Goal: Transaction & Acquisition: Purchase product/service

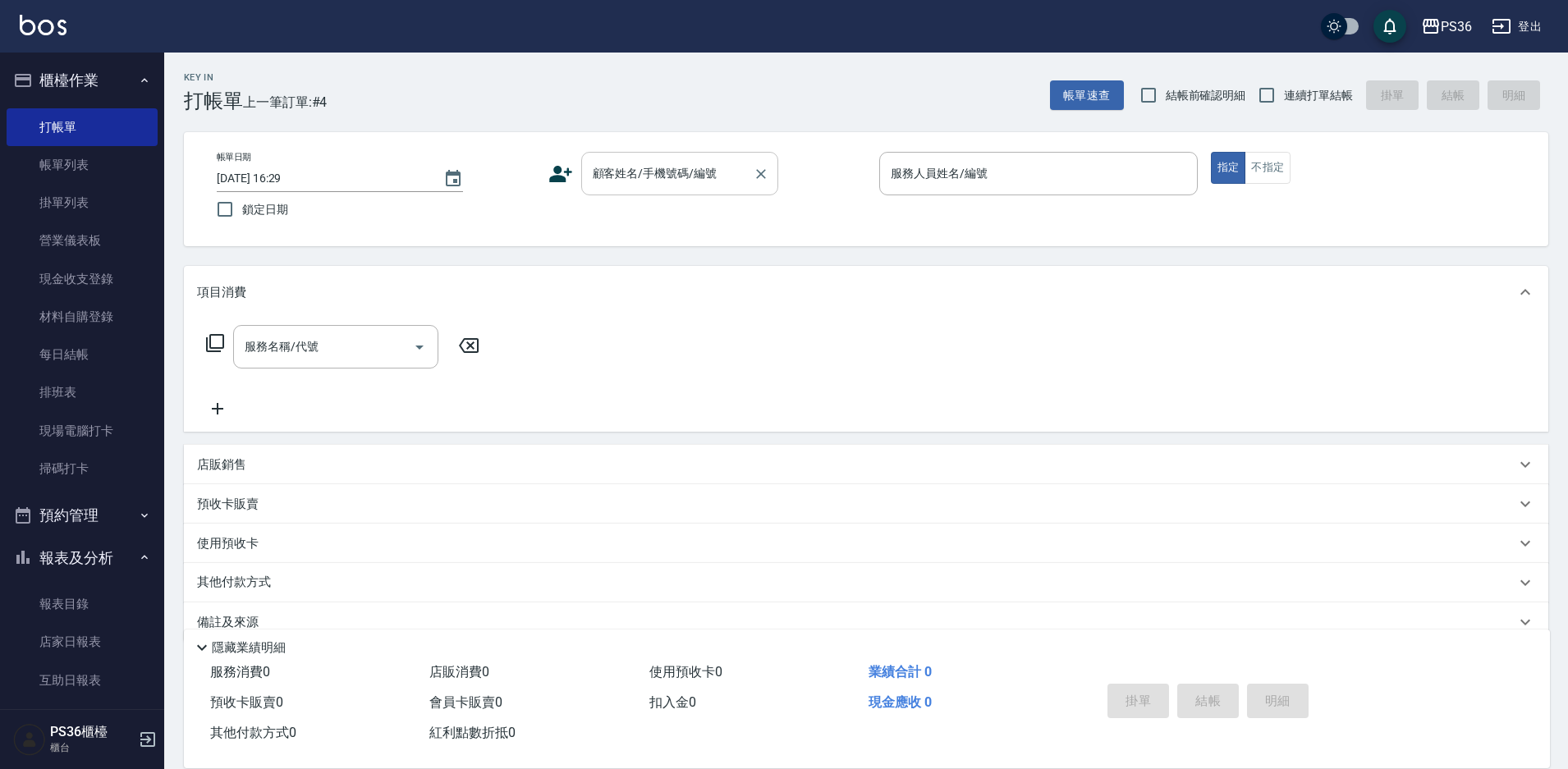
click at [660, 180] on div "顧客姓名/手機號碼/編號 顧客姓名/手機號碼/編號" at bounding box center [680, 173] width 197 height 43
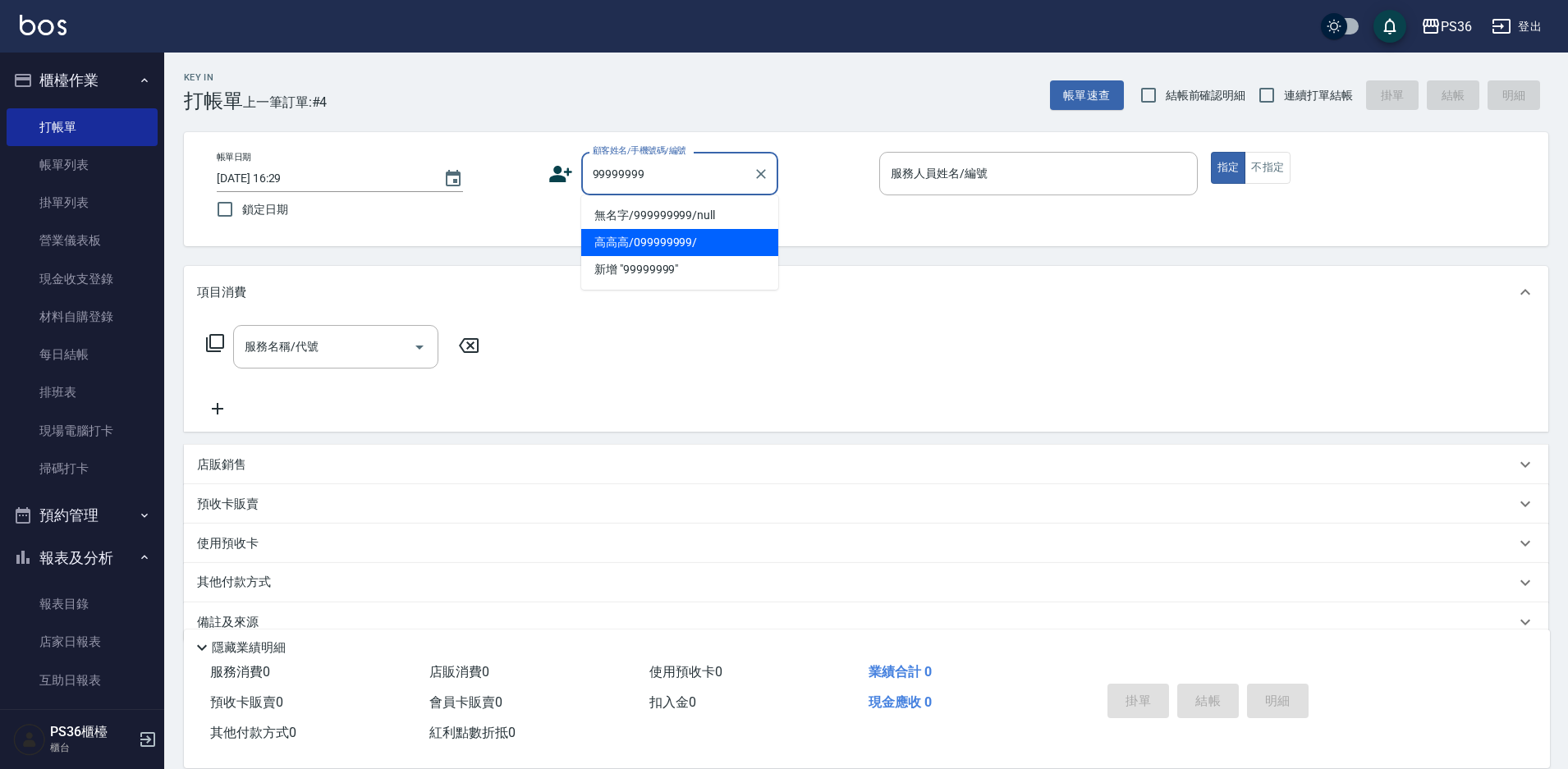
click at [656, 242] on li "高高高/099999999/" at bounding box center [680, 242] width 197 height 27
type input "高高高/099999999/"
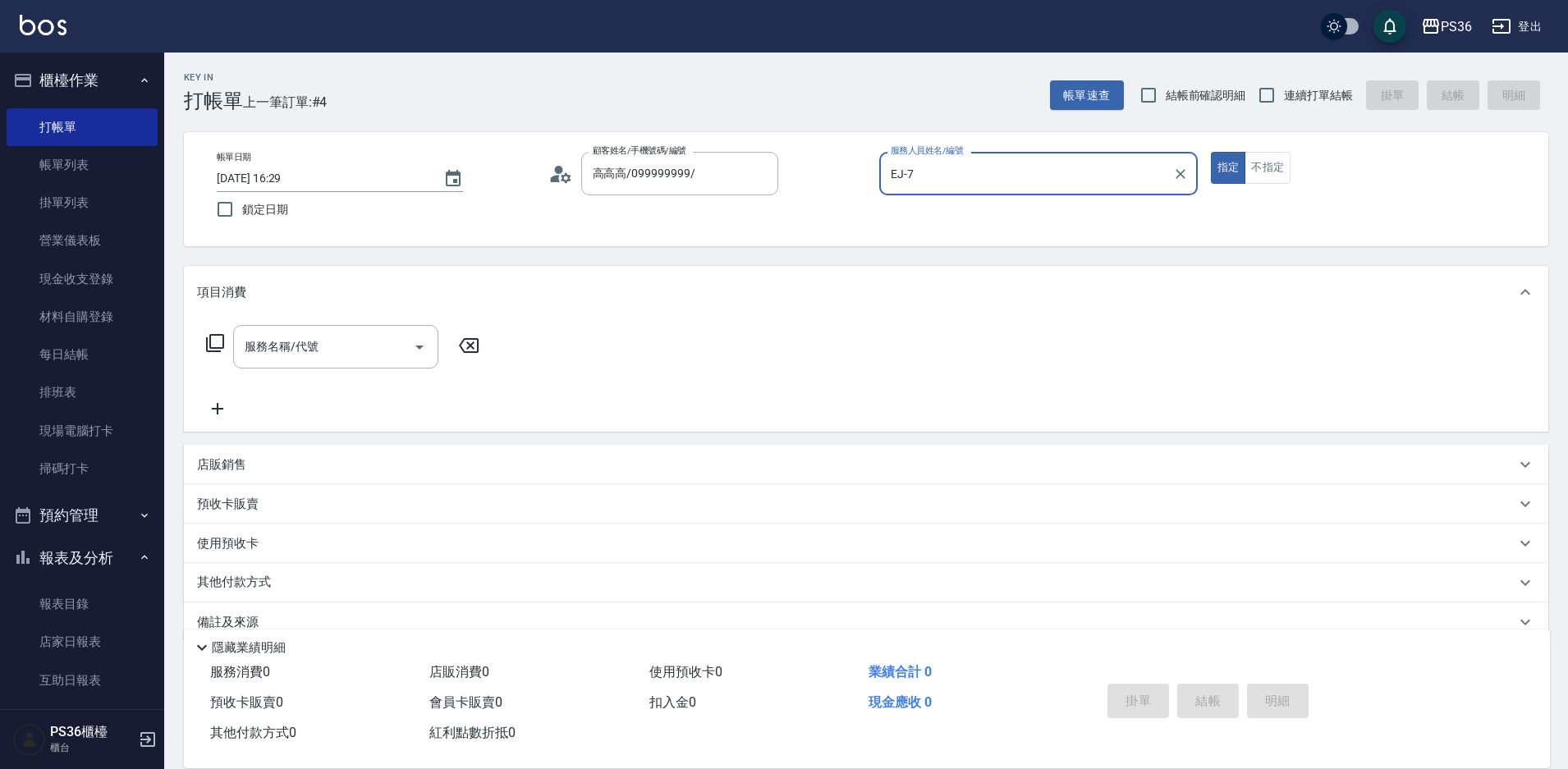
type input "EJ-7"
click at [352, 349] on input "服務名稱/代號" at bounding box center [323, 346] width 166 height 29
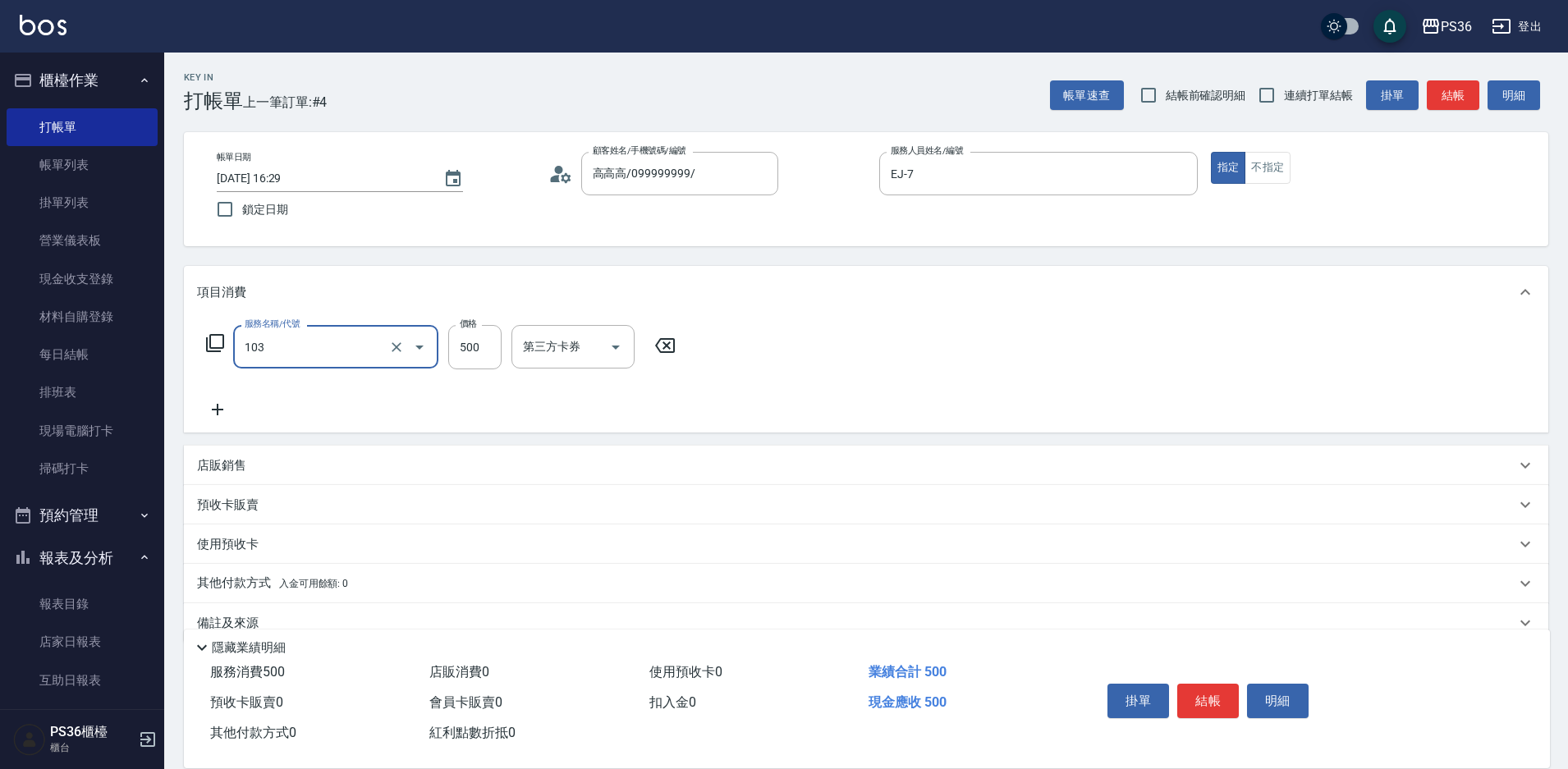
type input "B級洗剪(103)"
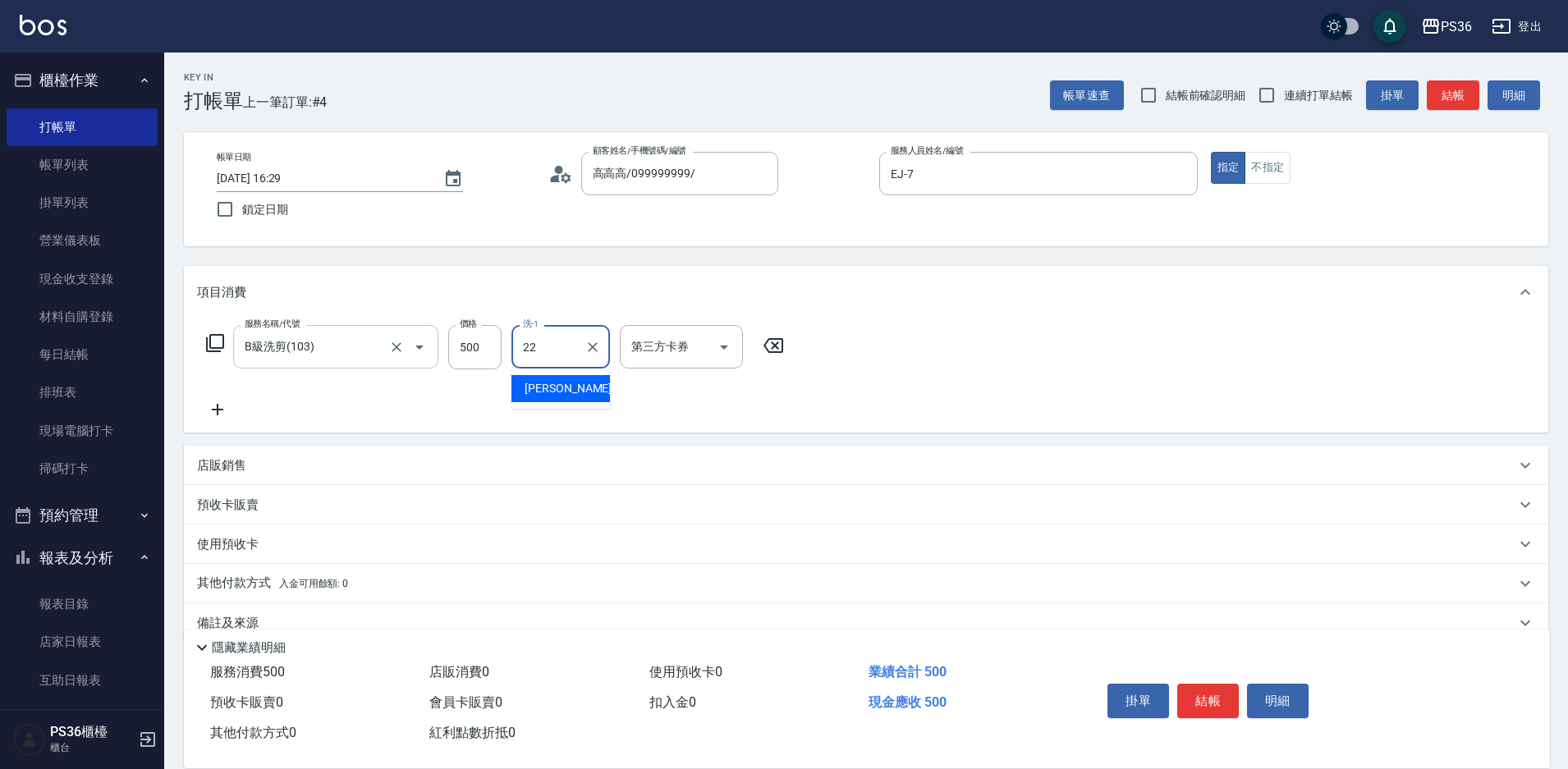
type input "[PERSON_NAME]-22"
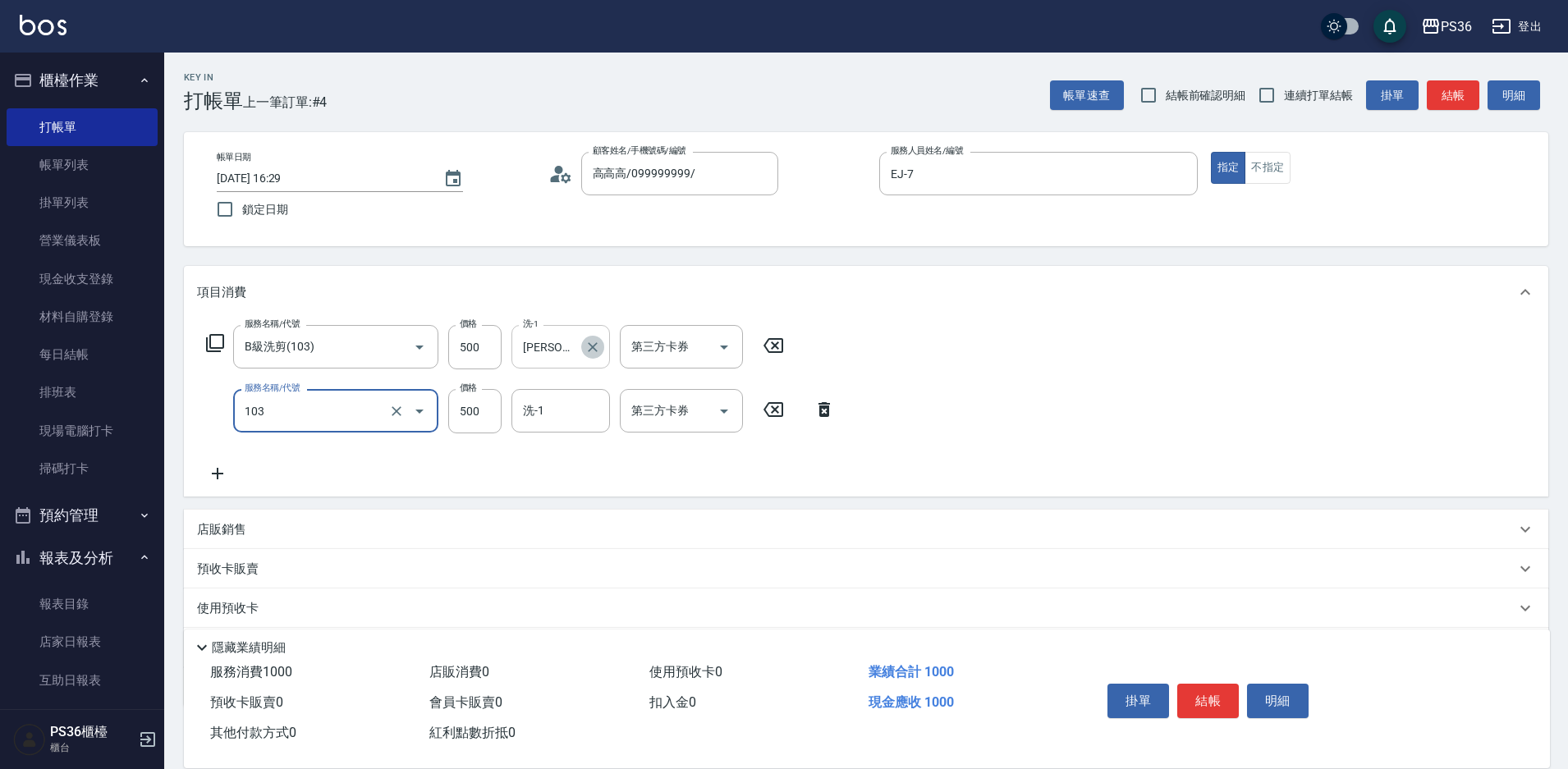
click at [587, 350] on icon "Clear" at bounding box center [593, 347] width 16 height 16
type input "103"
type input "B級洗剪(103)"
click at [1199, 690] on button "結帳" at bounding box center [1208, 701] width 62 height 34
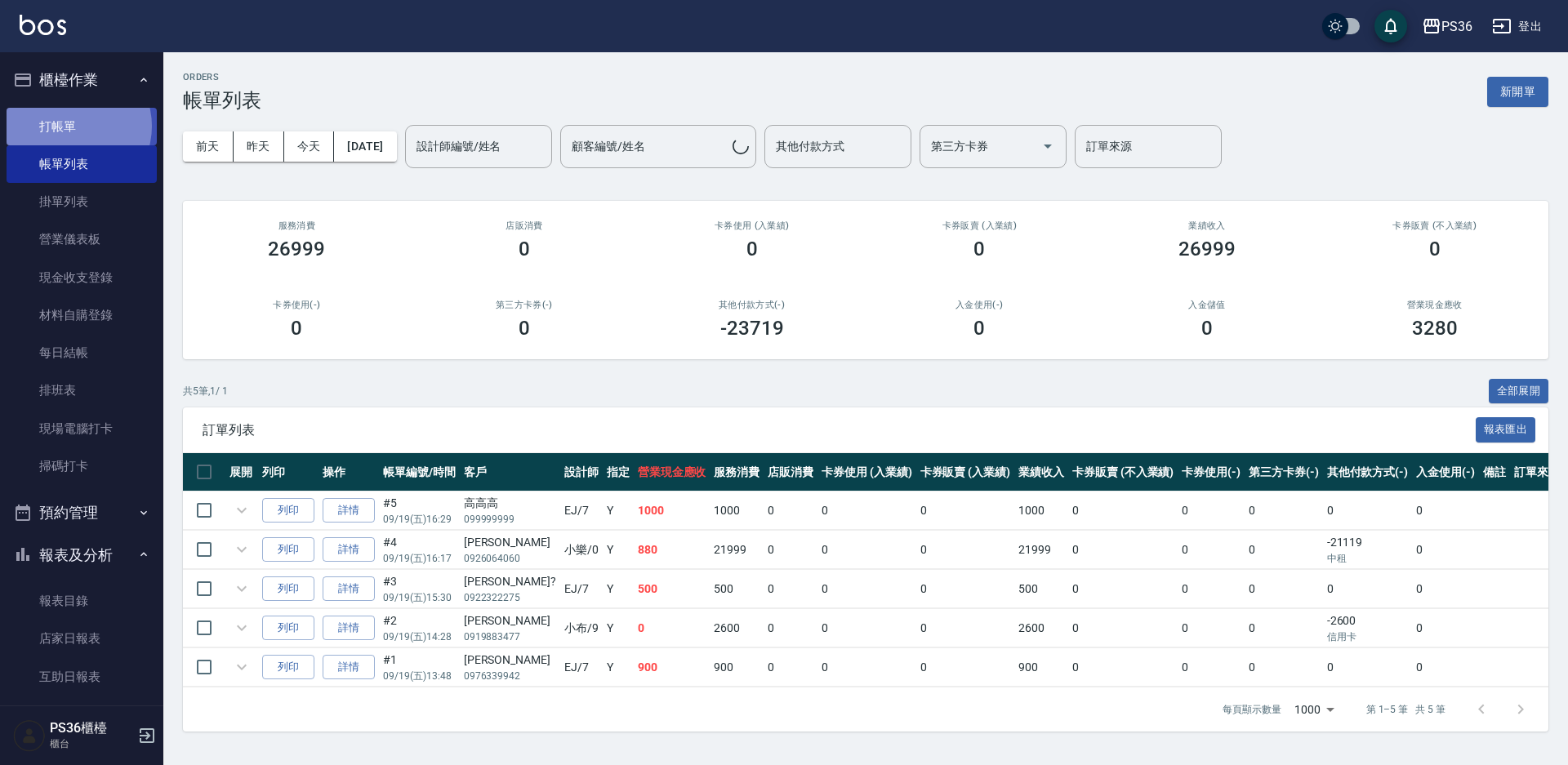
click at [69, 126] on link "打帳單" at bounding box center [82, 127] width 150 height 38
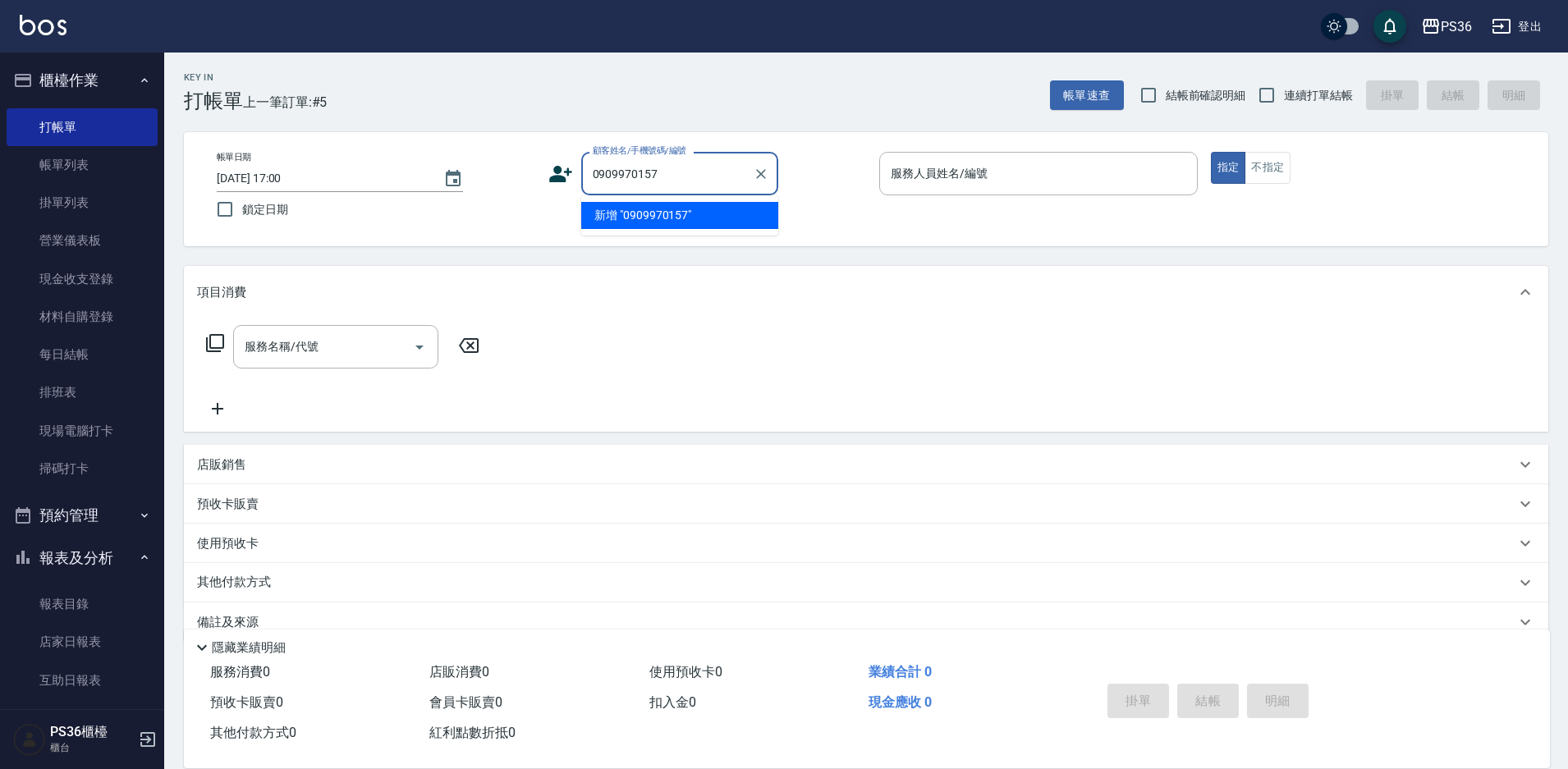
click at [630, 219] on li "新增 "0909970157"" at bounding box center [680, 215] width 197 height 27
type input "0909970157"
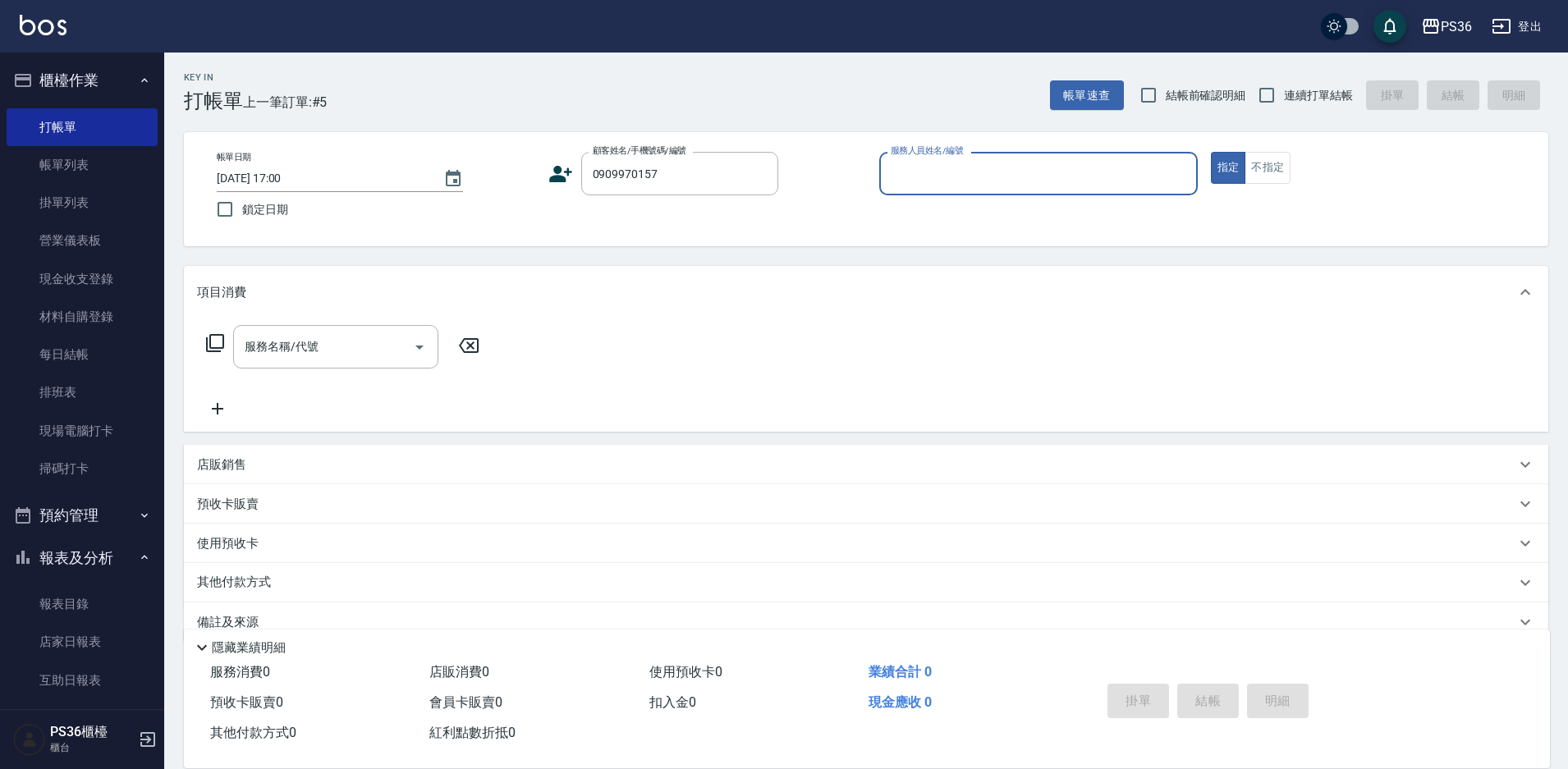
click at [557, 171] on icon at bounding box center [561, 174] width 23 height 16
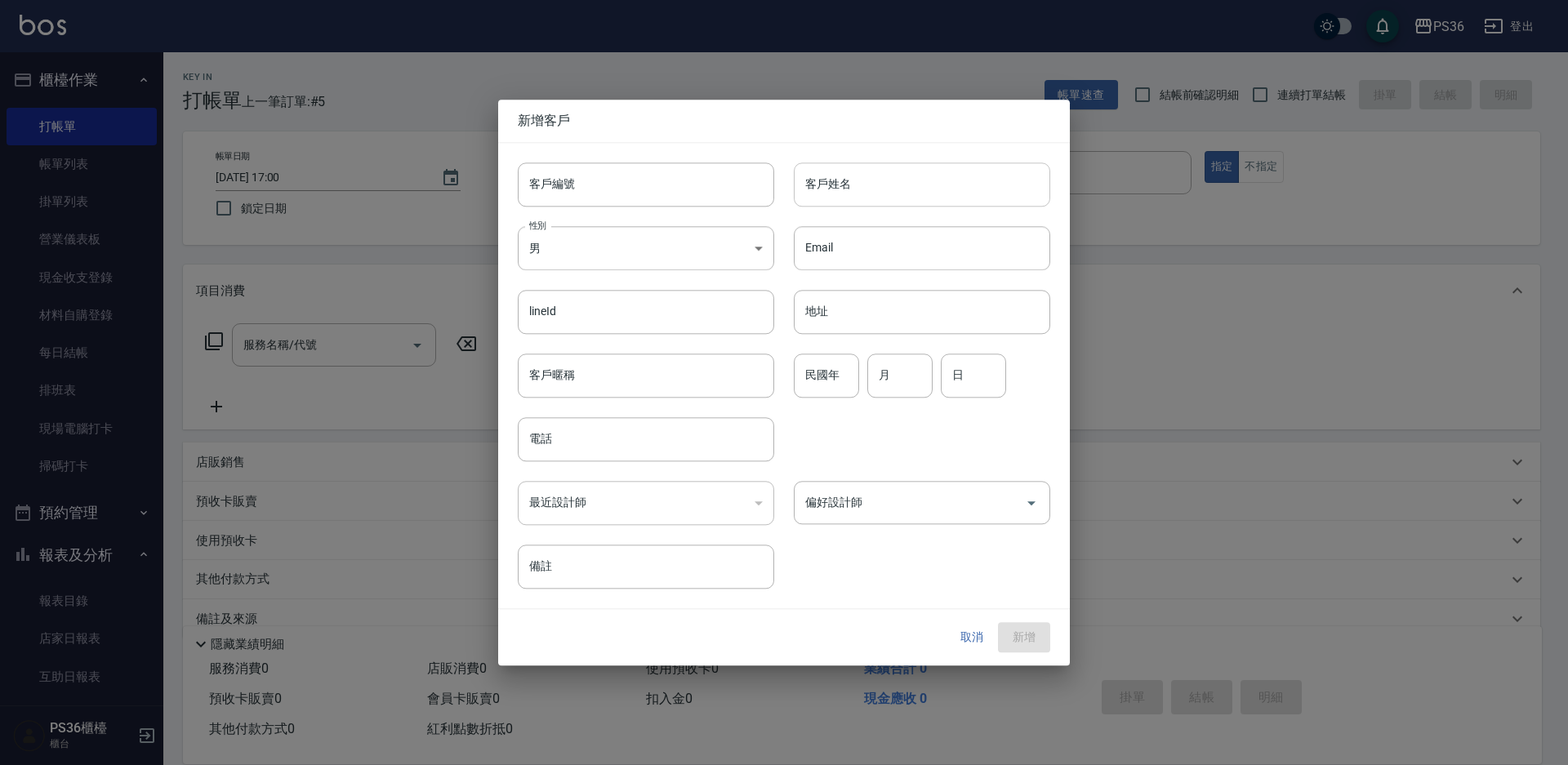
type input "0909970157"
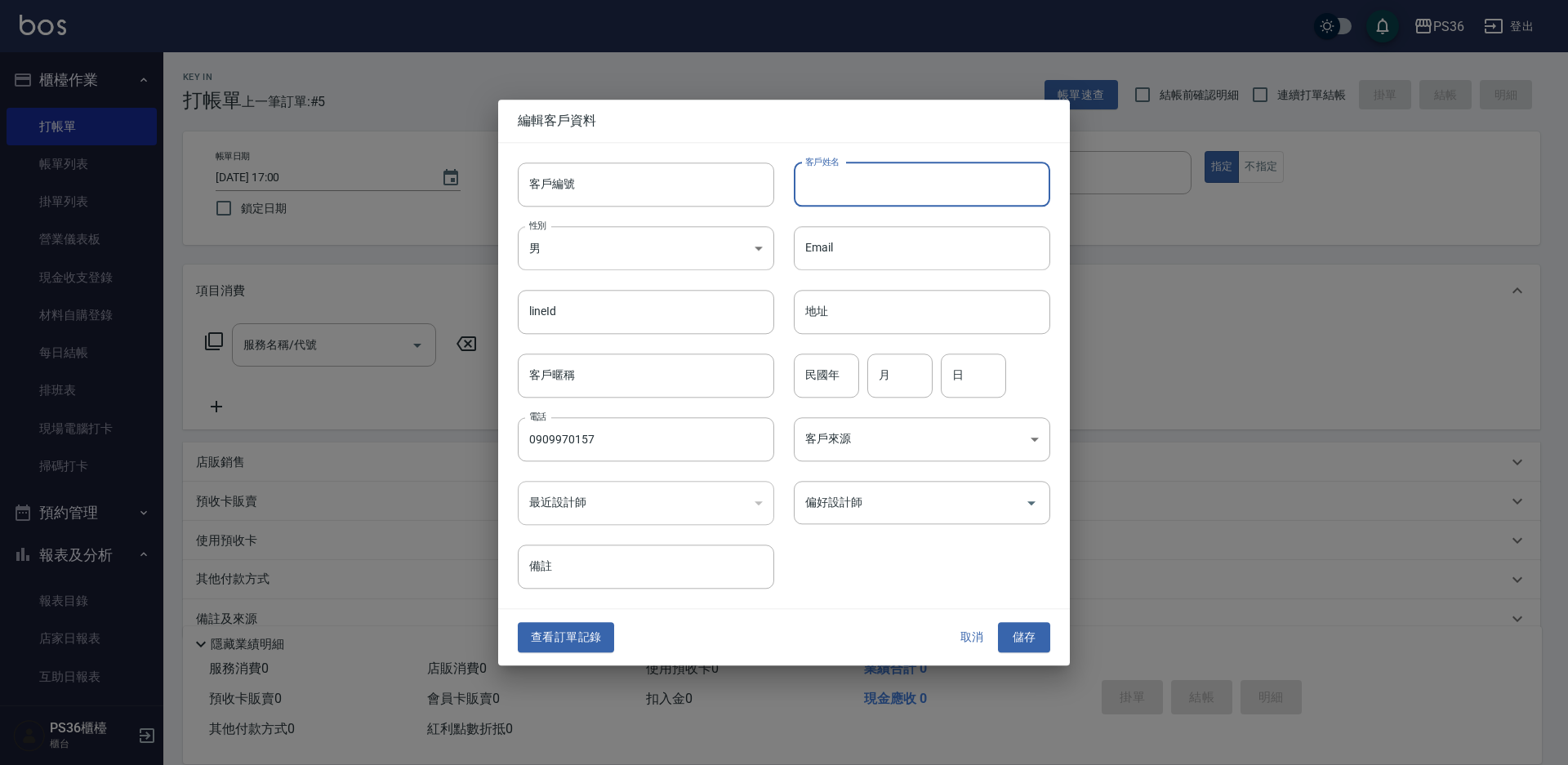
click at [862, 193] on input "客戶姓名" at bounding box center [922, 185] width 256 height 44
type input "[PERSON_NAME]"
click at [870, 505] on input "偏好設計師" at bounding box center [910, 502] width 217 height 29
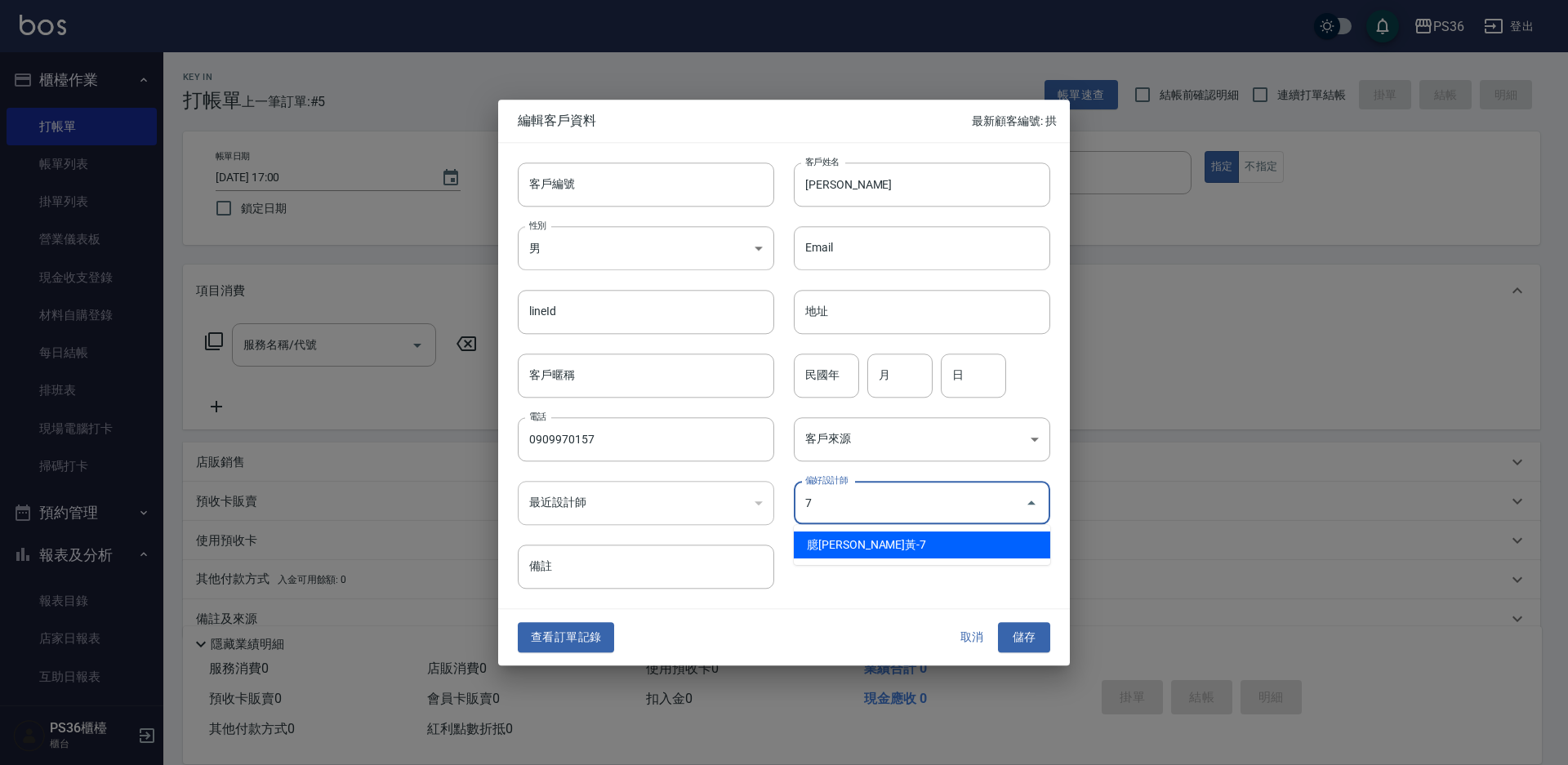
type input "臆[PERSON_NAME]"
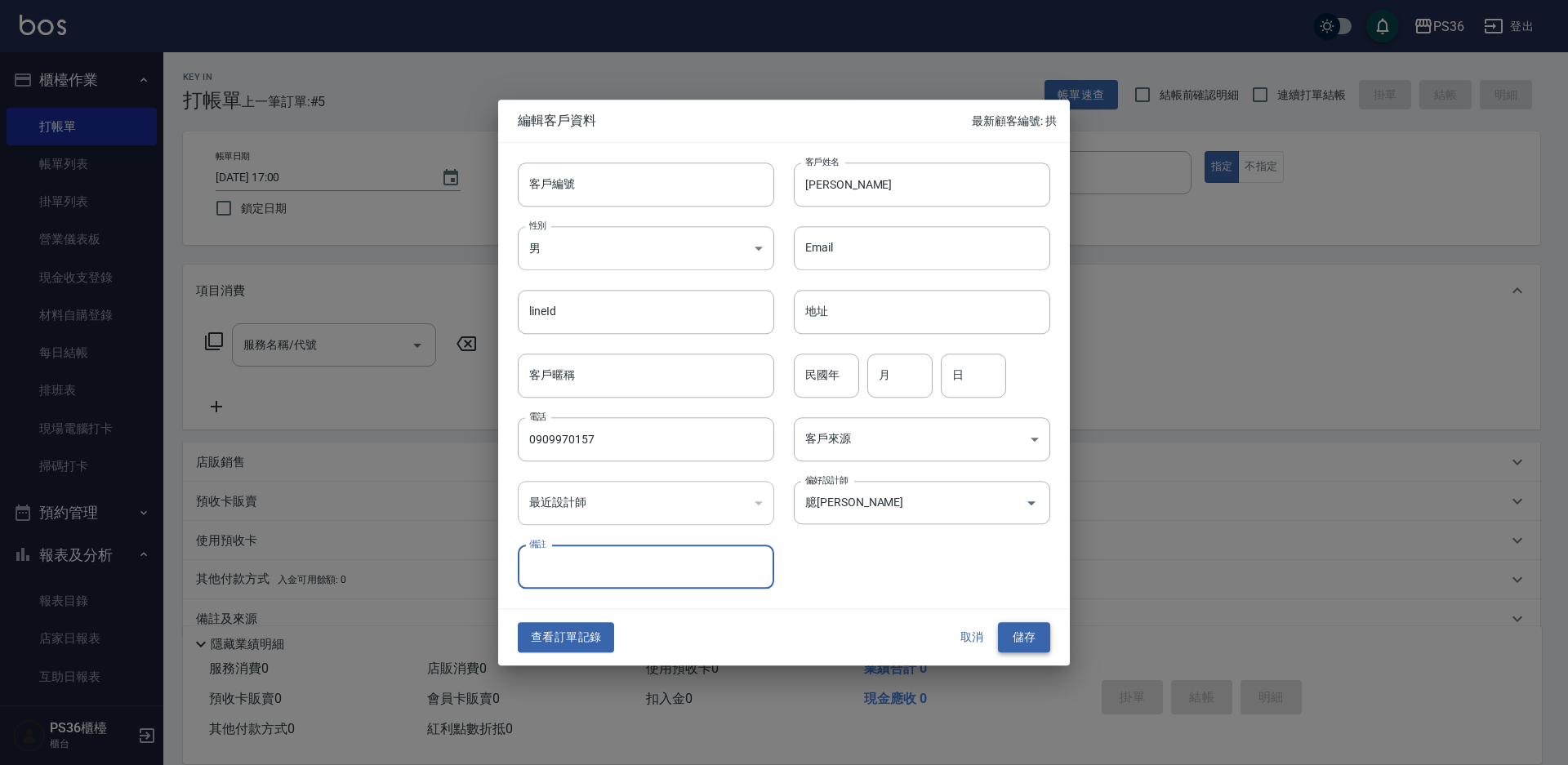
click at [1025, 633] on button "儲存" at bounding box center [1024, 638] width 52 height 30
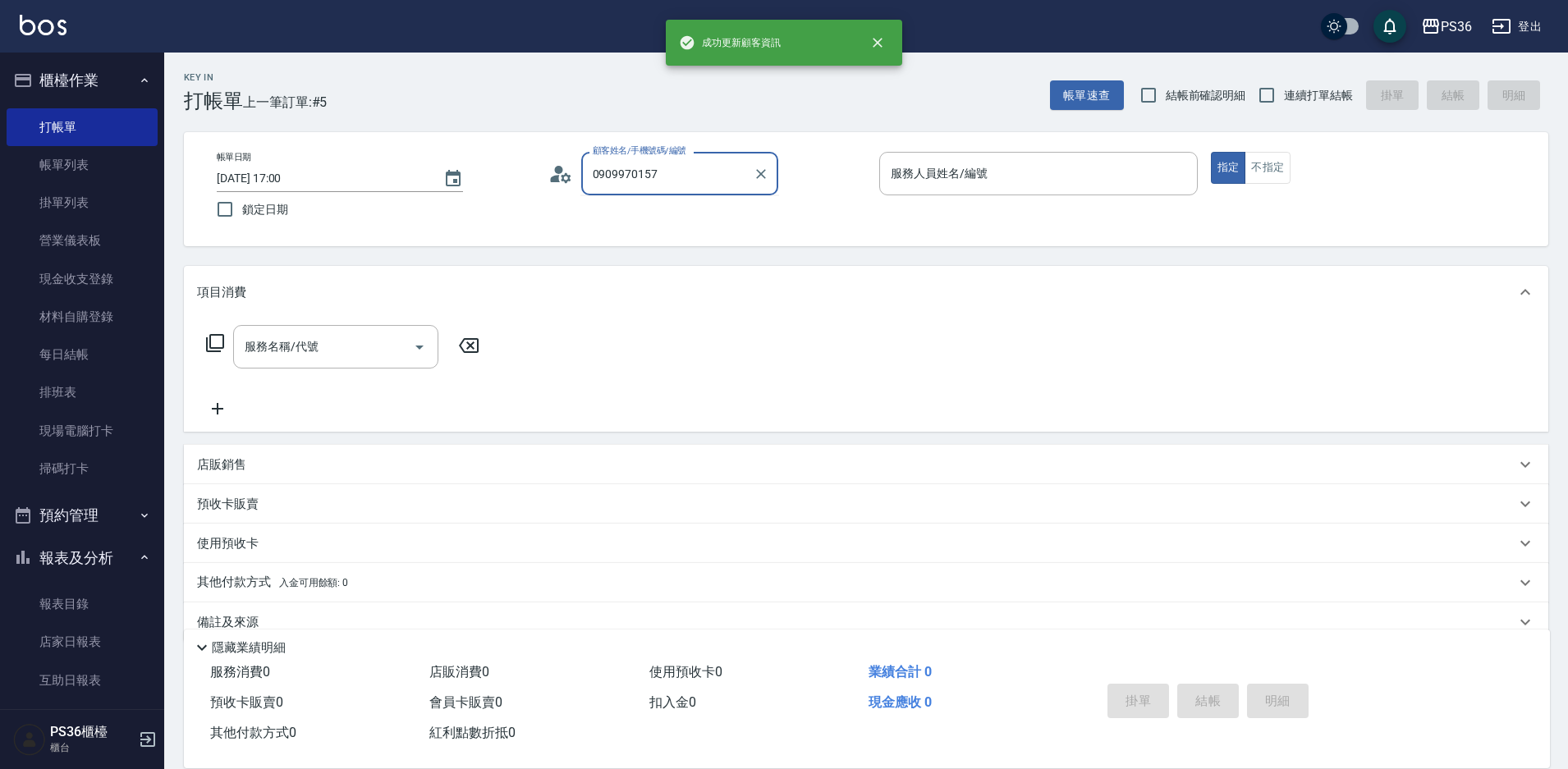
click at [672, 183] on input "0909970157" at bounding box center [667, 173] width 158 height 29
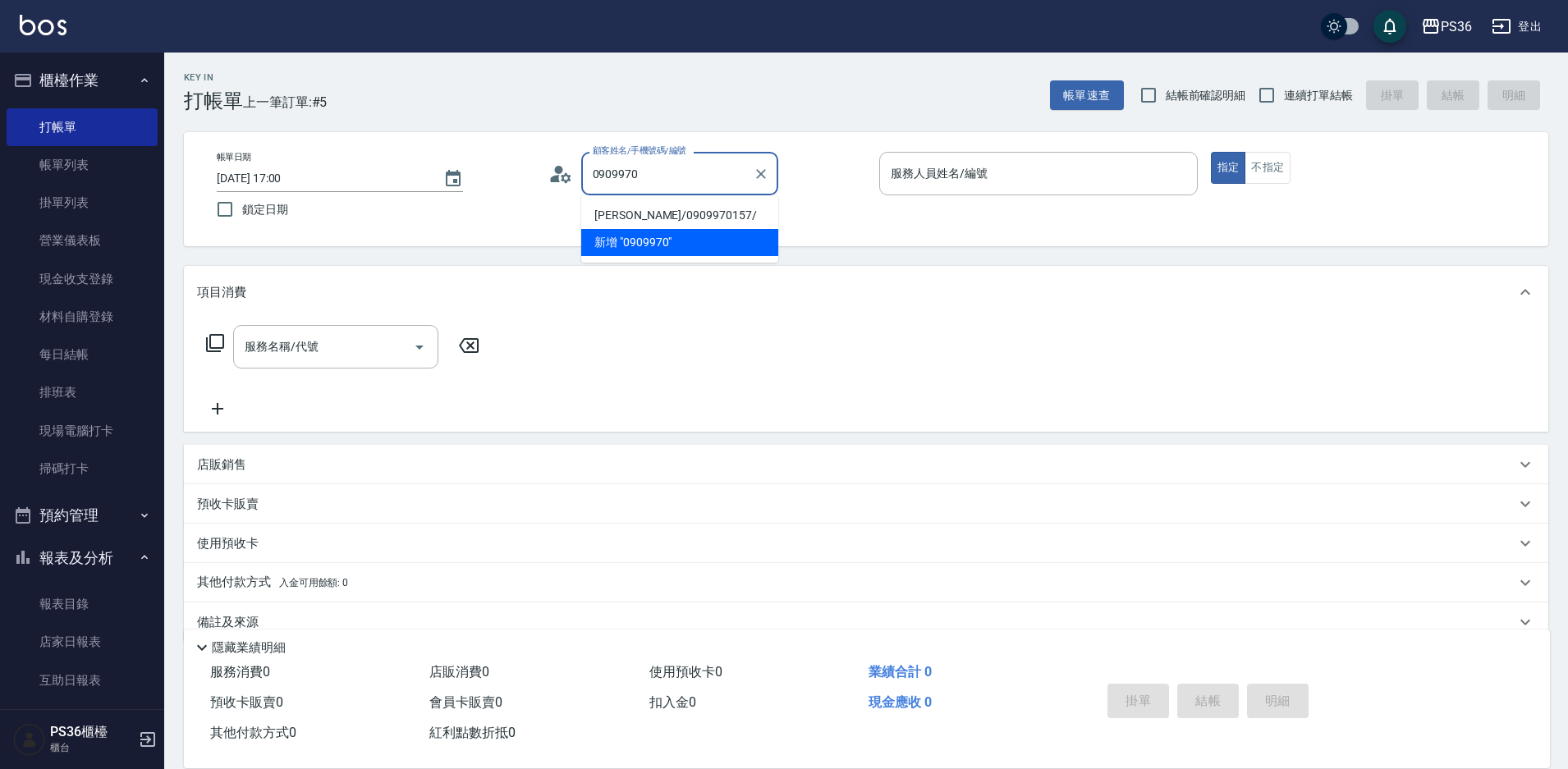
click at [649, 207] on li "[PERSON_NAME]/0909970157/" at bounding box center [680, 215] width 197 height 27
type input "[PERSON_NAME]/0909970157/"
type input "EJ-7"
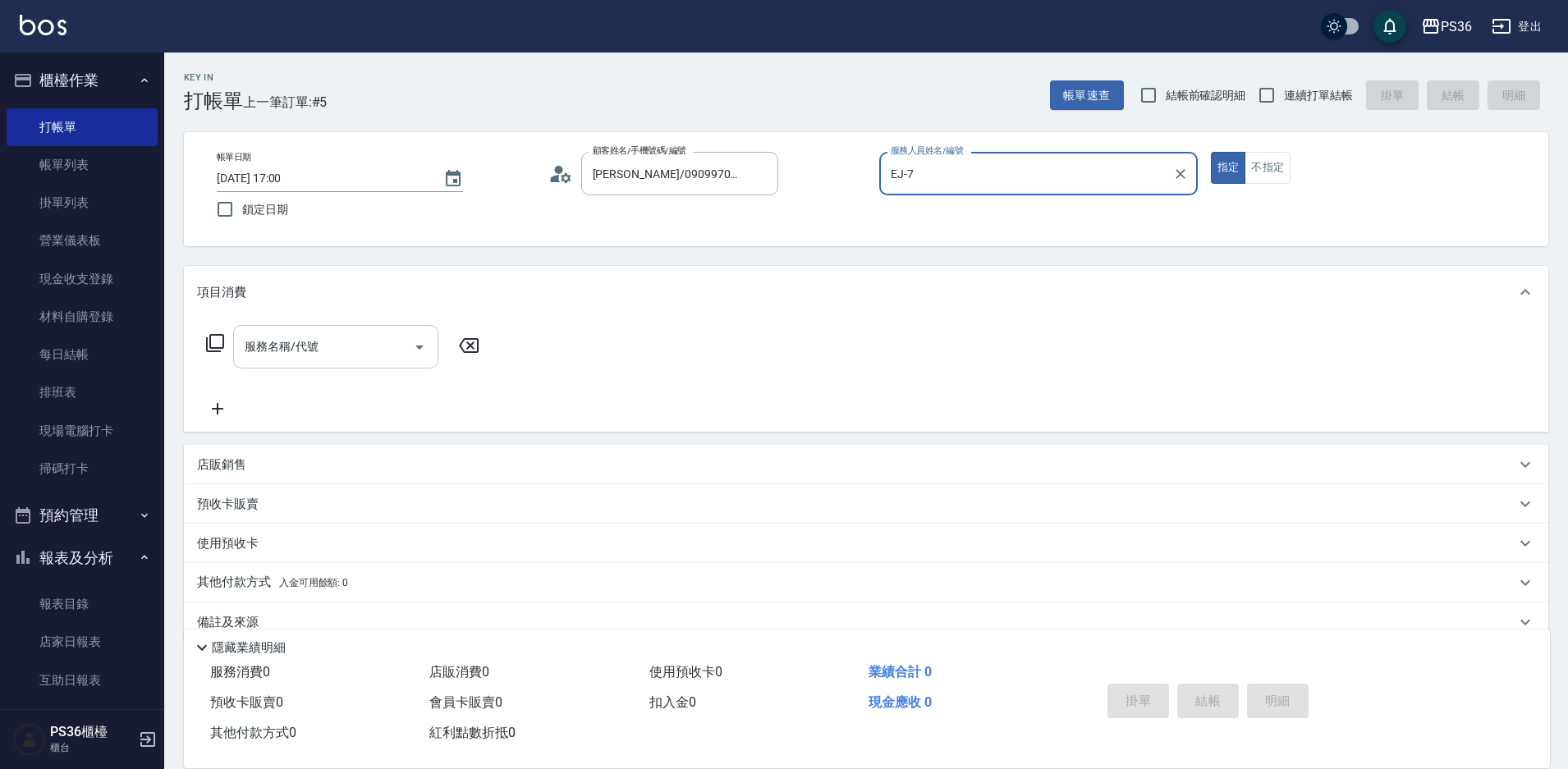
click at [291, 354] on div "服務名稱/代號 服務名稱/代號" at bounding box center [336, 346] width 205 height 43
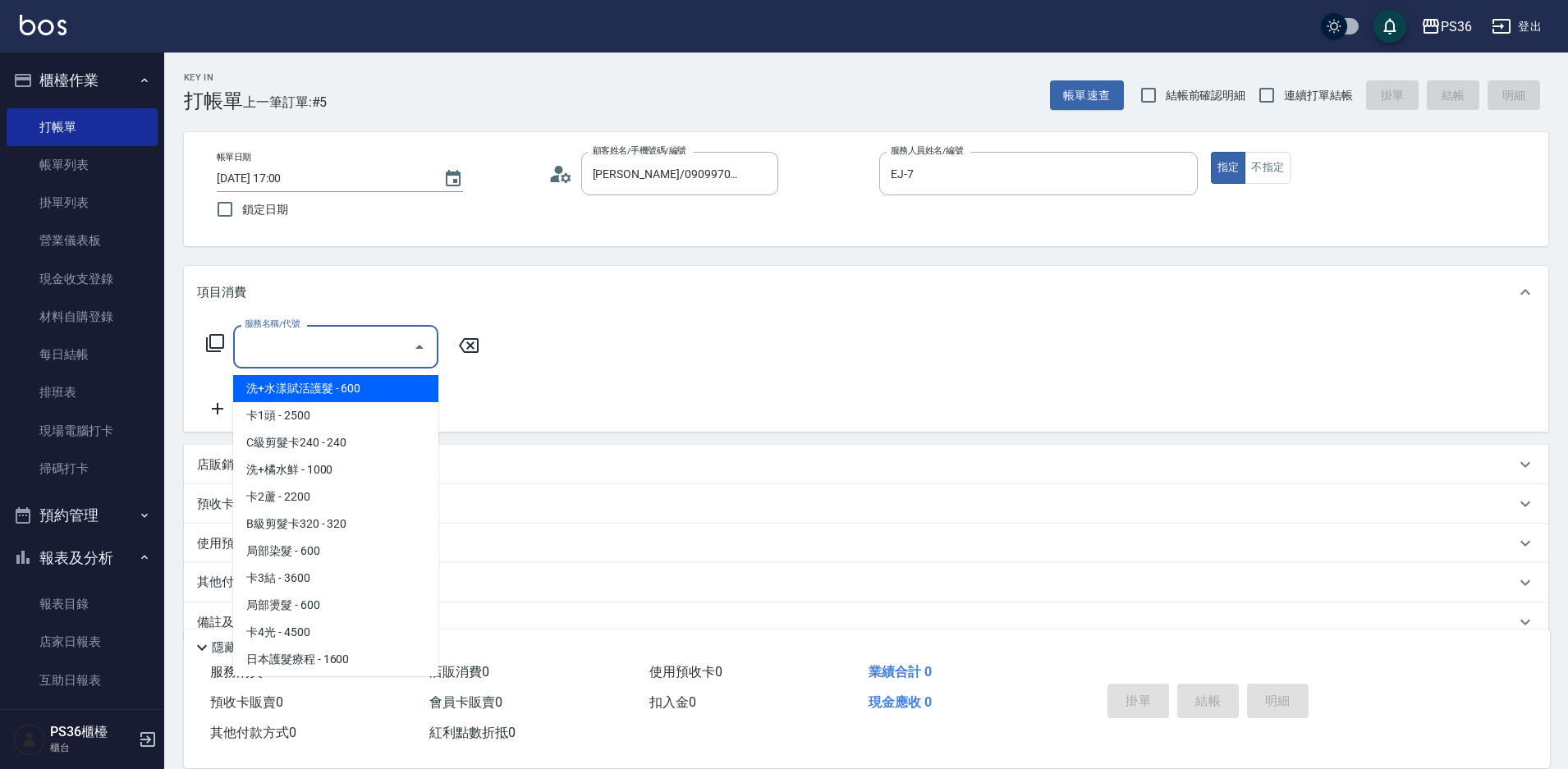
click at [218, 342] on icon at bounding box center [215, 343] width 20 height 20
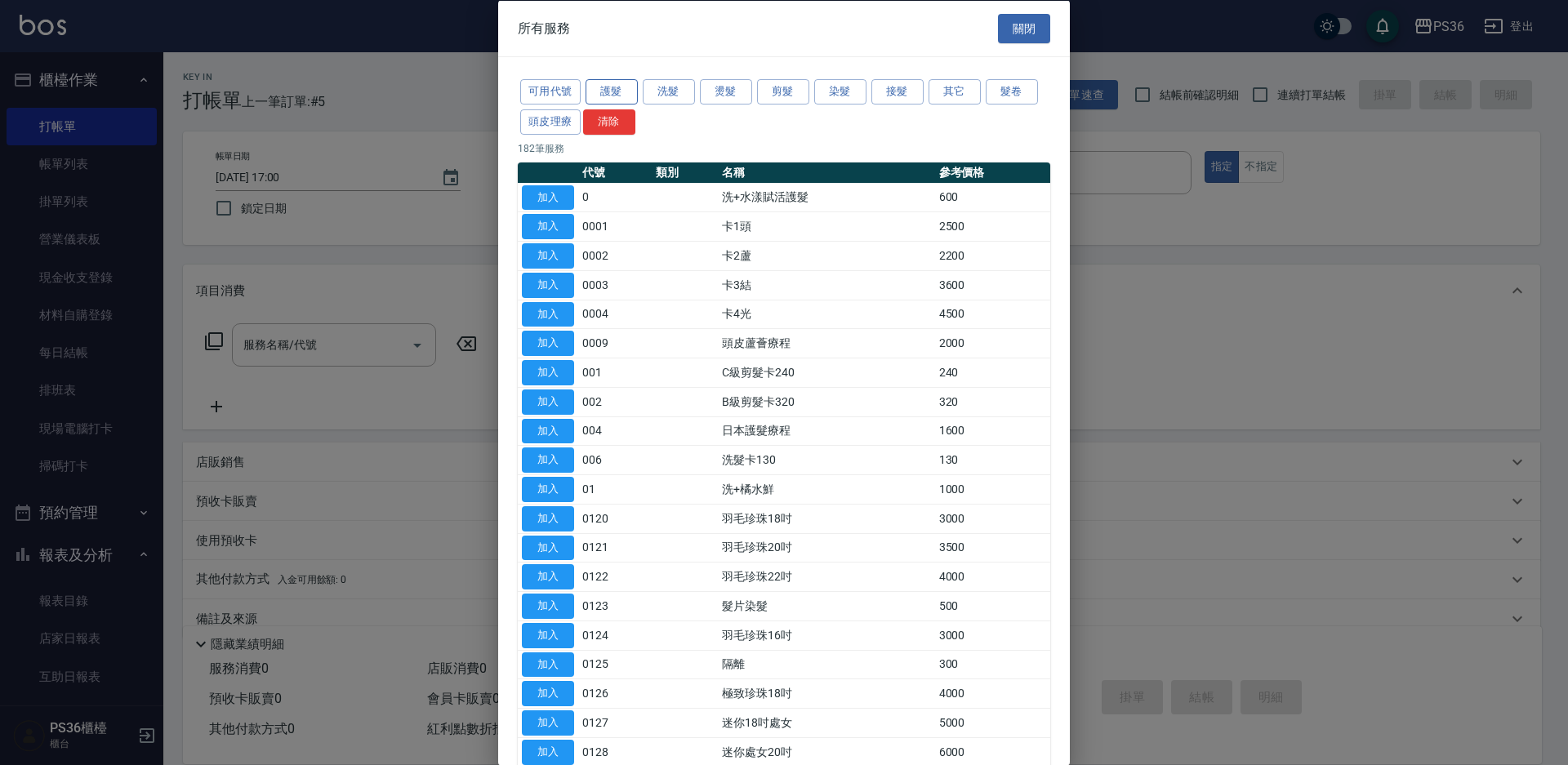
click at [599, 84] on button "護髮" at bounding box center [612, 91] width 52 height 25
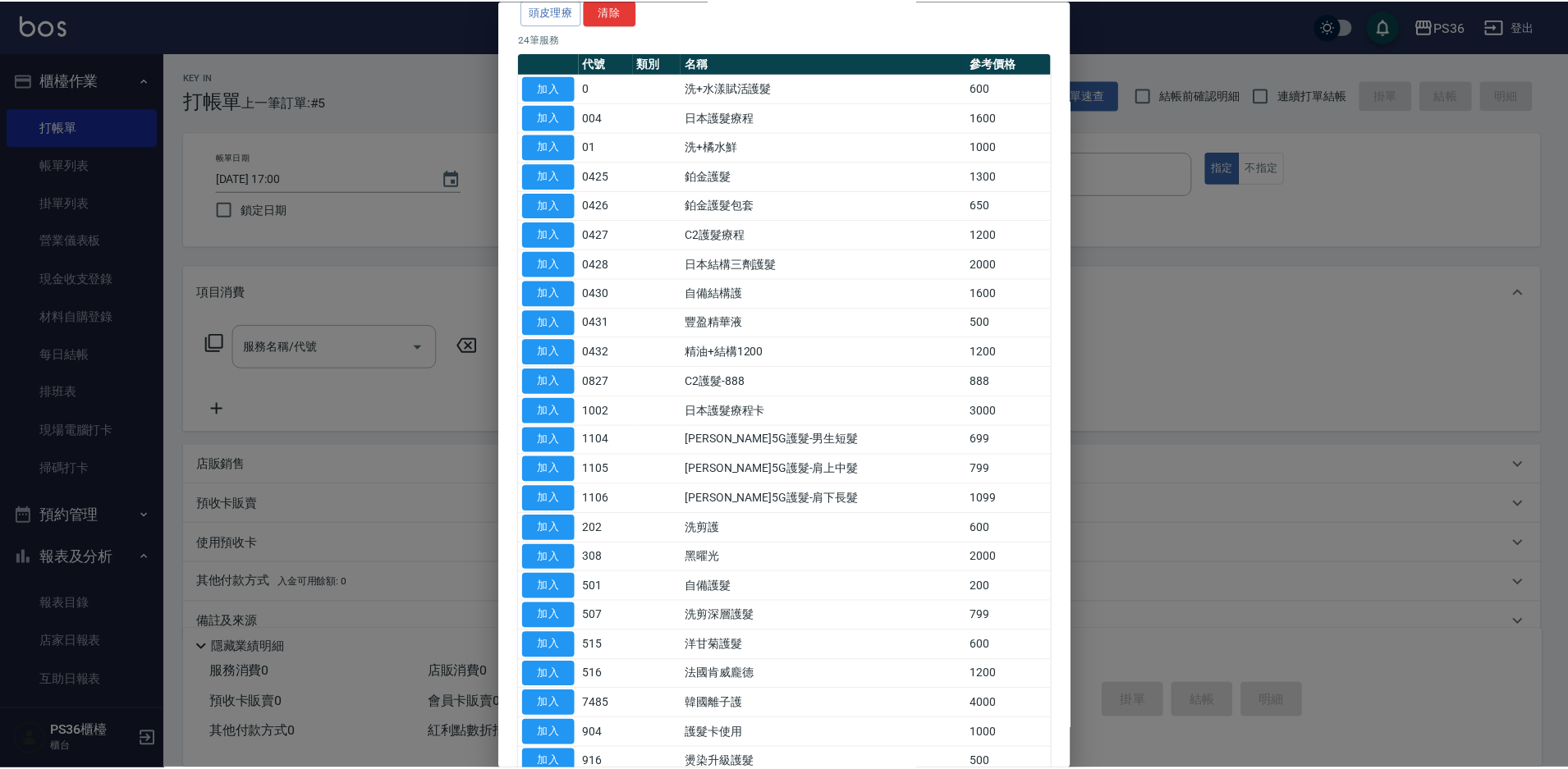
scroll to position [209, 0]
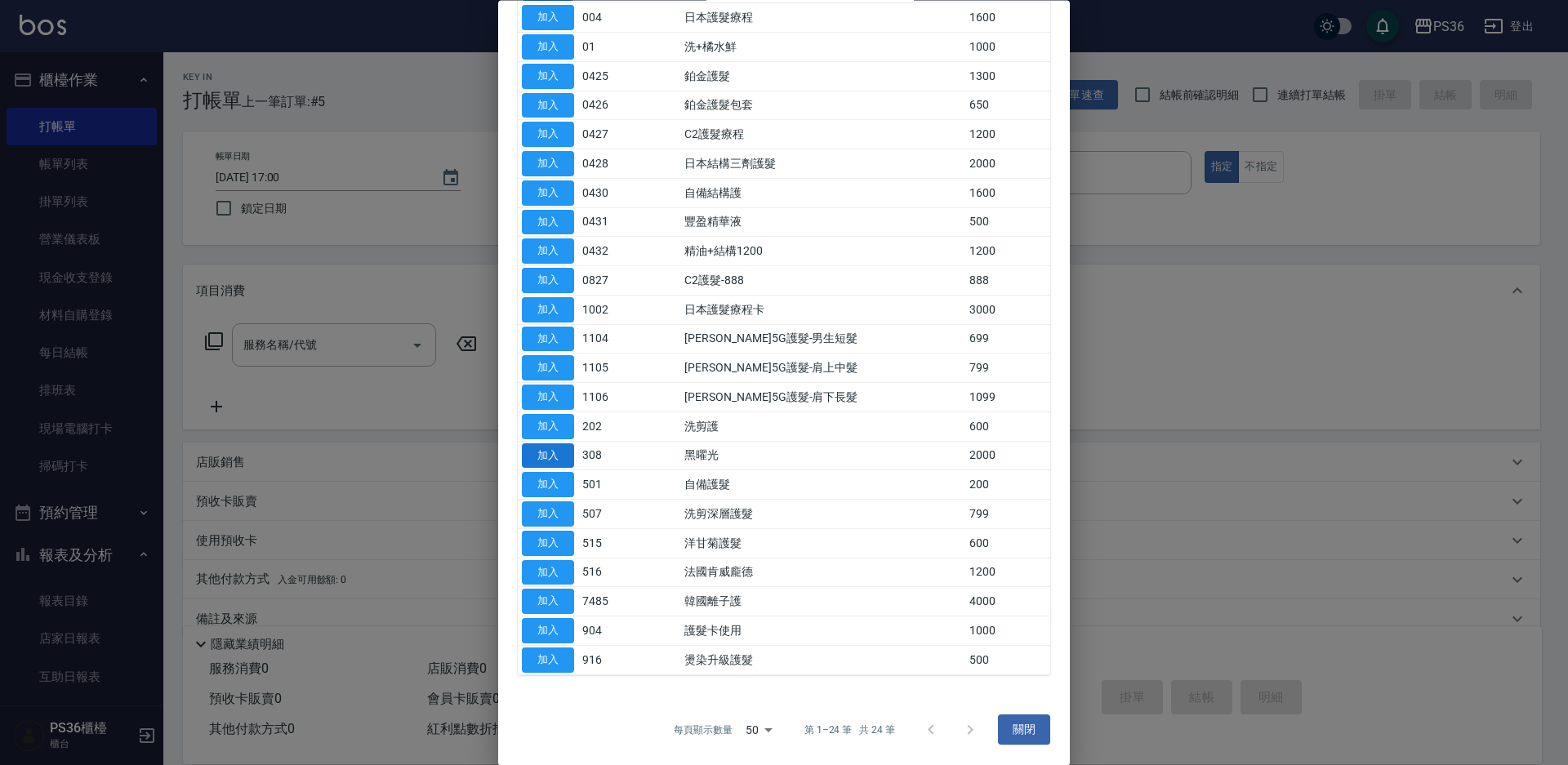
click at [545, 447] on button "加入" at bounding box center [548, 456] width 52 height 25
type input "黑曜光(308)"
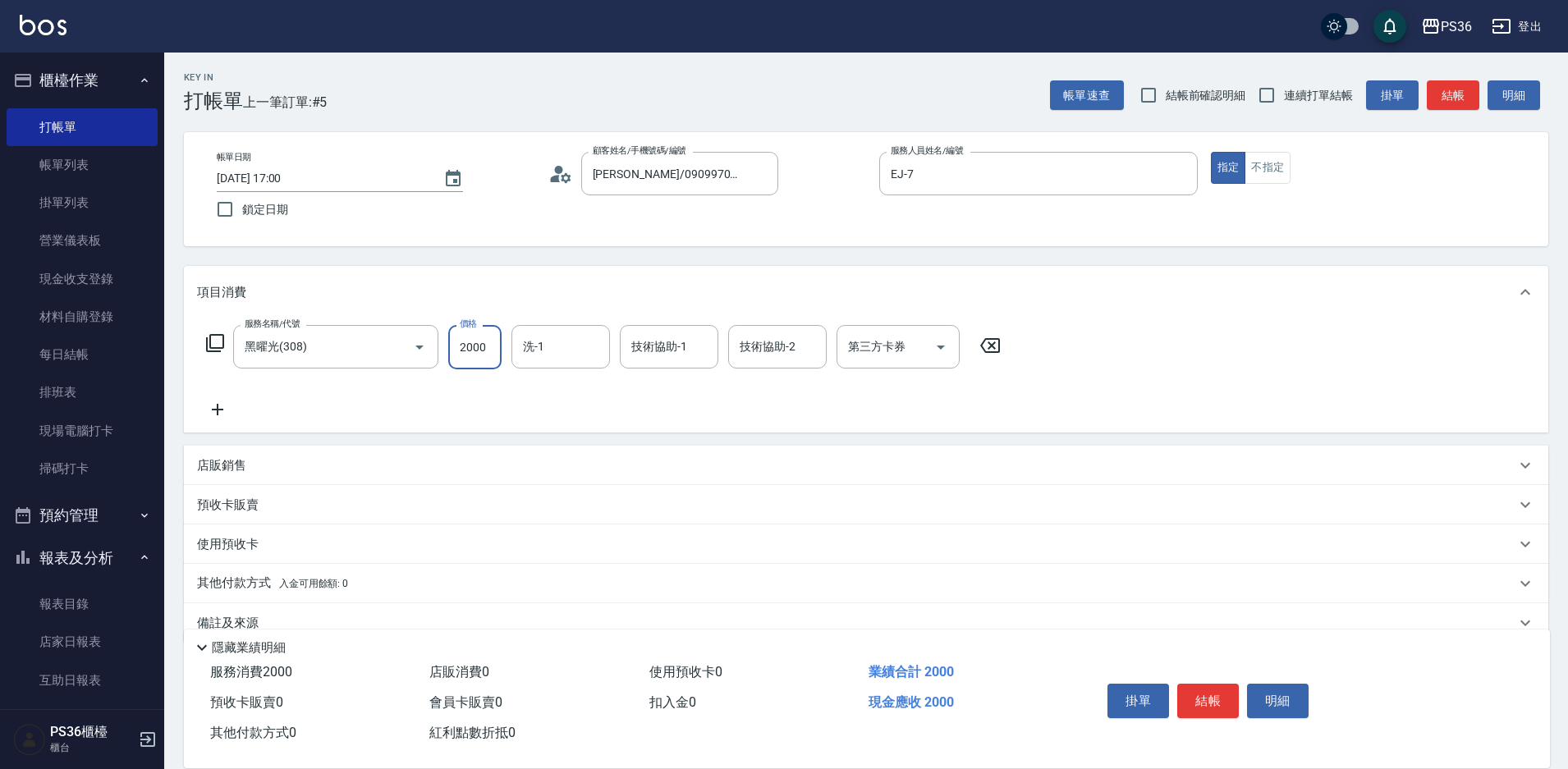
click at [479, 346] on input "2000" at bounding box center [475, 347] width 53 height 44
type input "2800"
click at [573, 361] on input "洗-1" at bounding box center [561, 346] width 84 height 29
type input "[PERSON_NAME]-22"
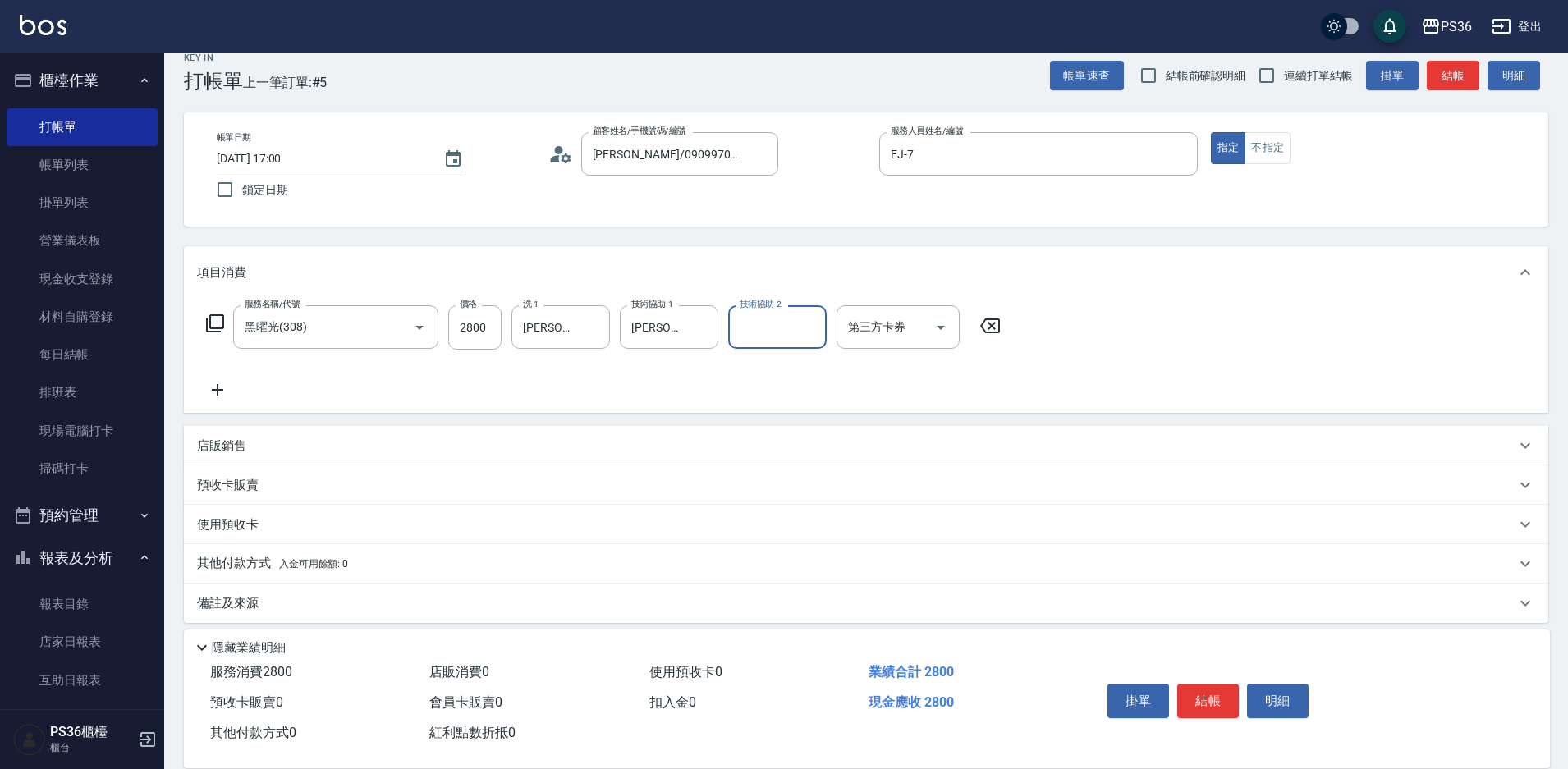
scroll to position [31, 0]
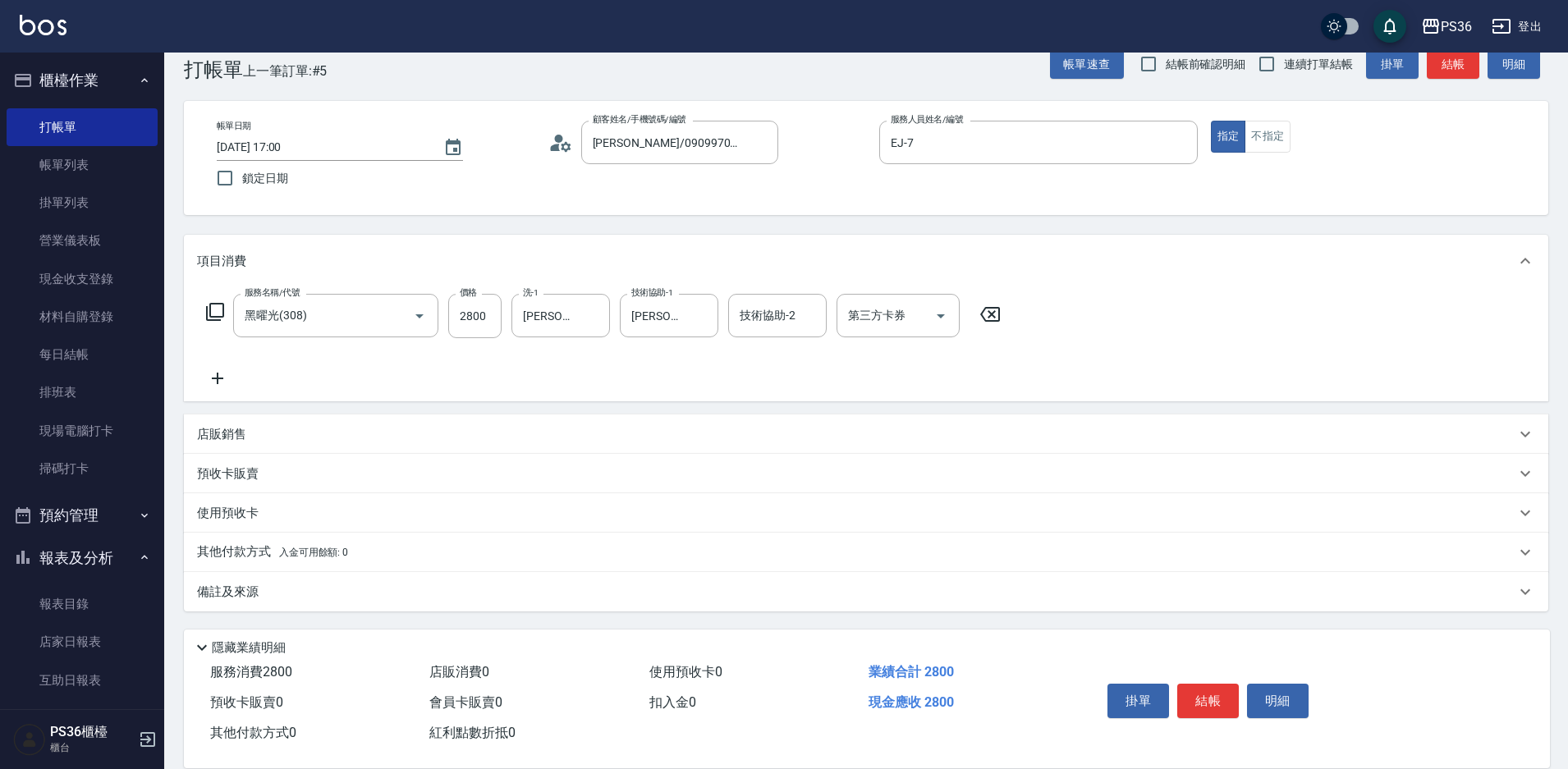
click at [270, 536] on div "其他付款方式 入金可用餘額: 0" at bounding box center [866, 552] width 1364 height 39
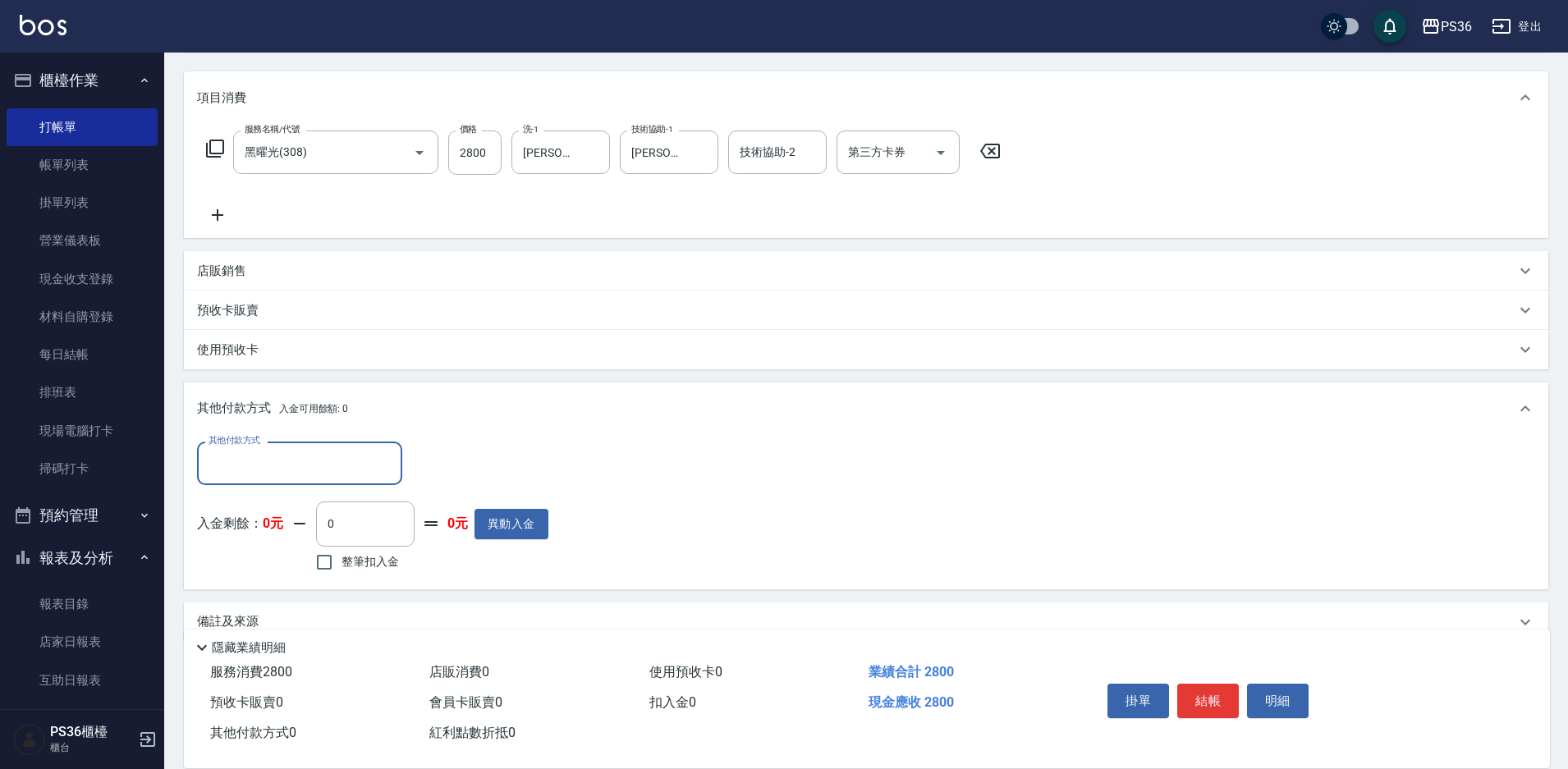
scroll to position [195, 0]
click at [267, 477] on input "其他付款方式" at bounding box center [300, 462] width 190 height 29
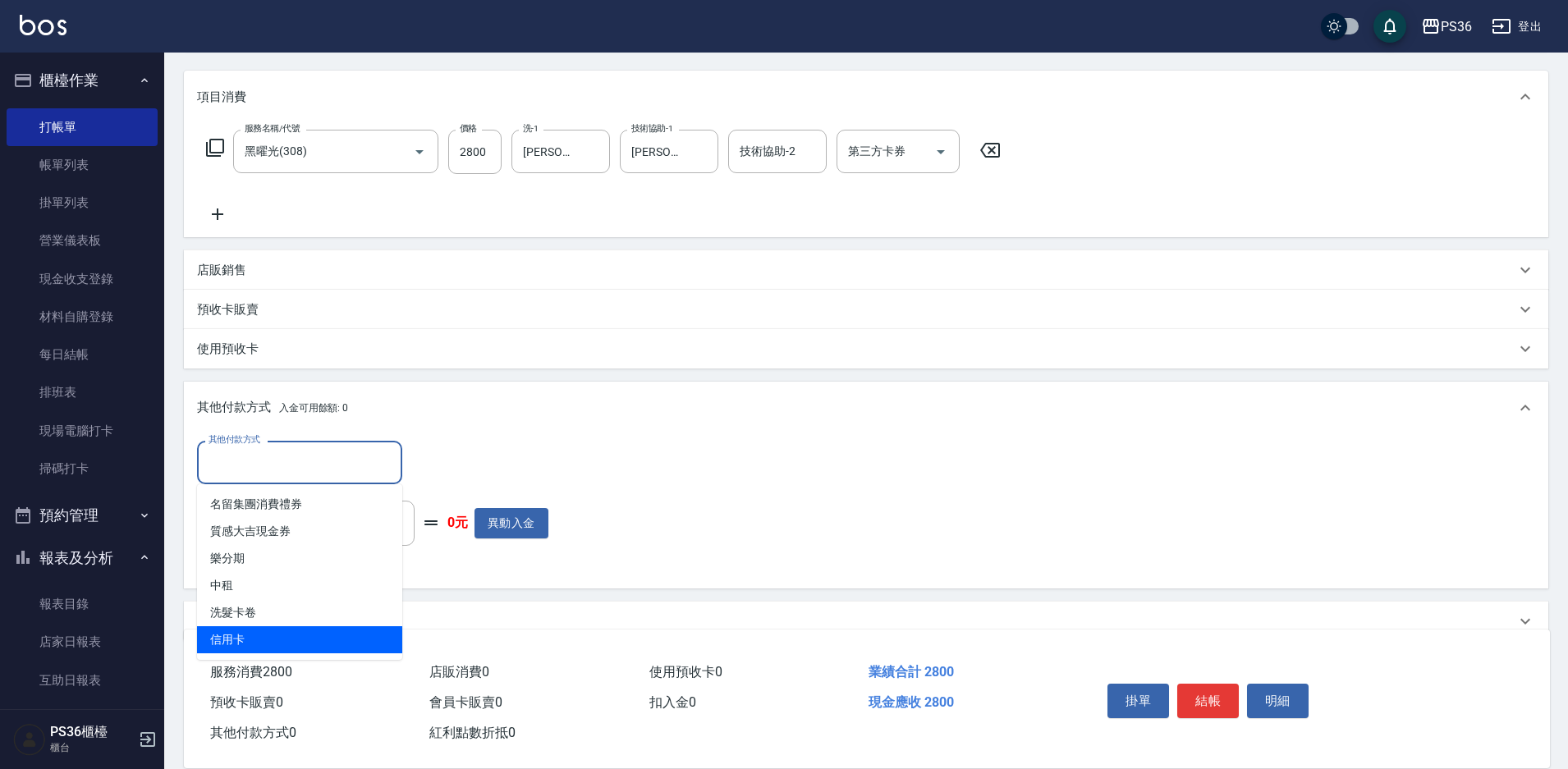
click at [261, 635] on span "信用卡" at bounding box center [300, 639] width 205 height 27
type input "信用卡"
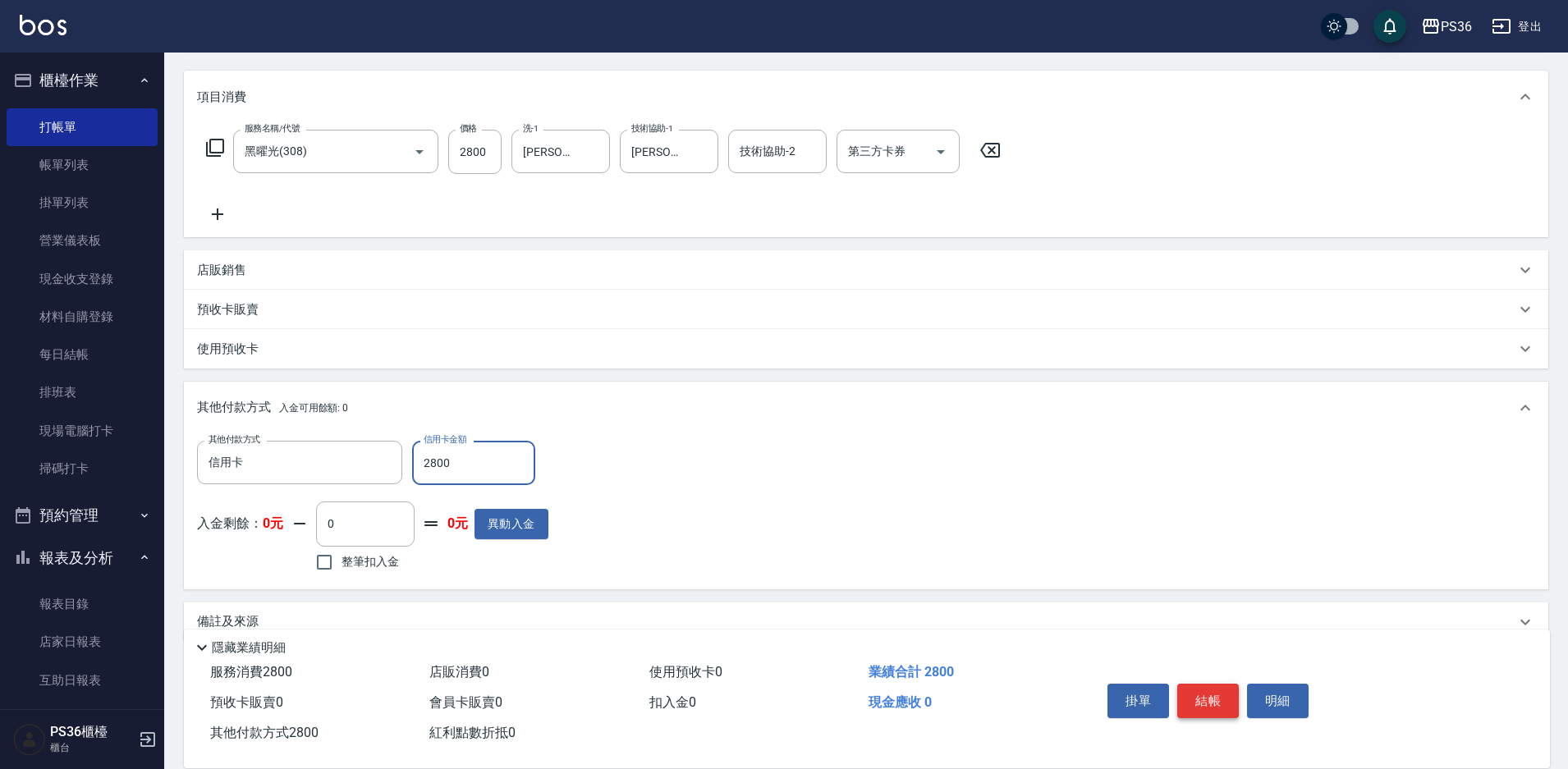
type input "2800"
click at [1194, 698] on button "結帳" at bounding box center [1208, 701] width 62 height 34
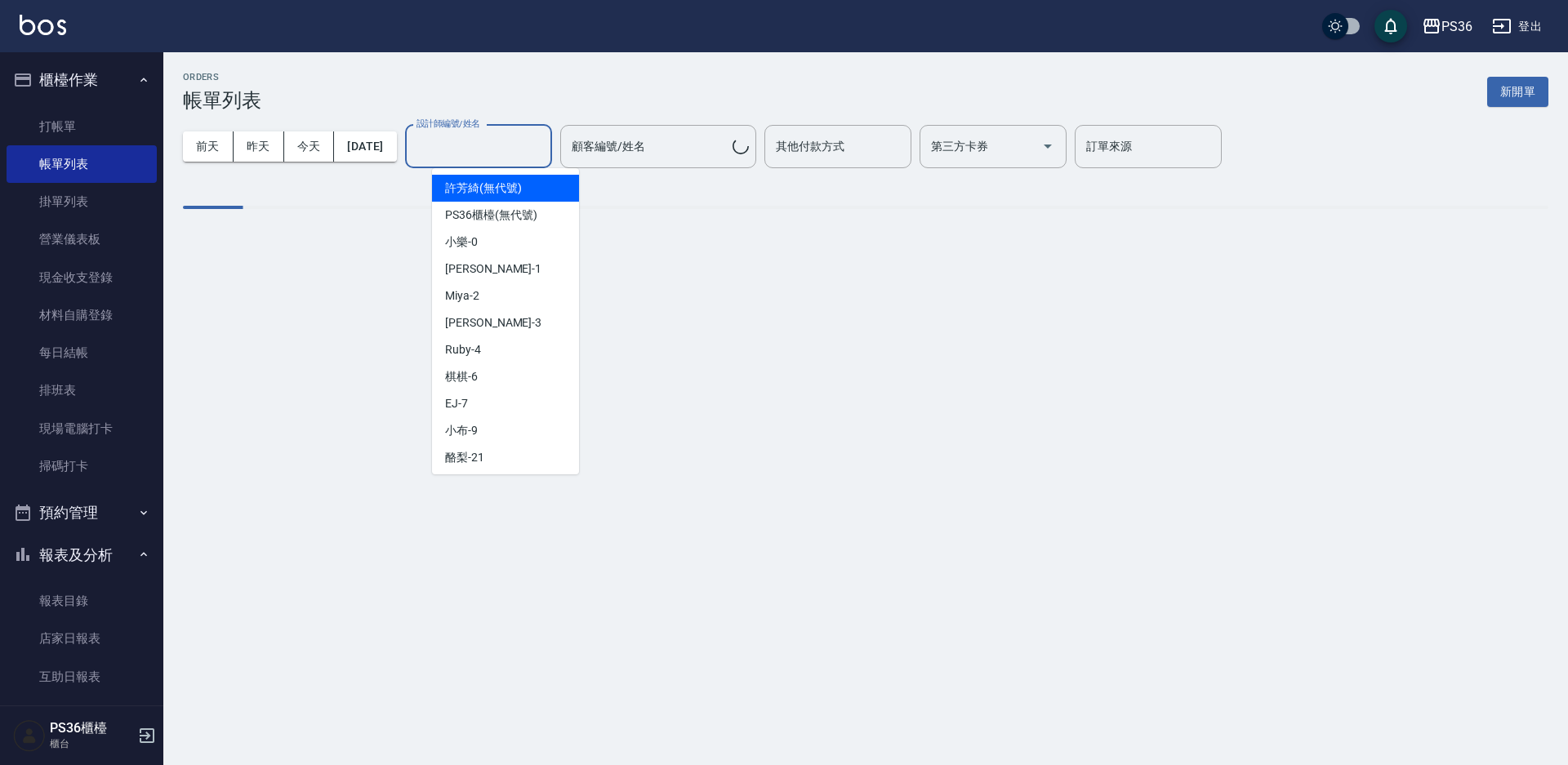
click at [474, 154] on input "設計師編號/姓名" at bounding box center [479, 146] width 132 height 29
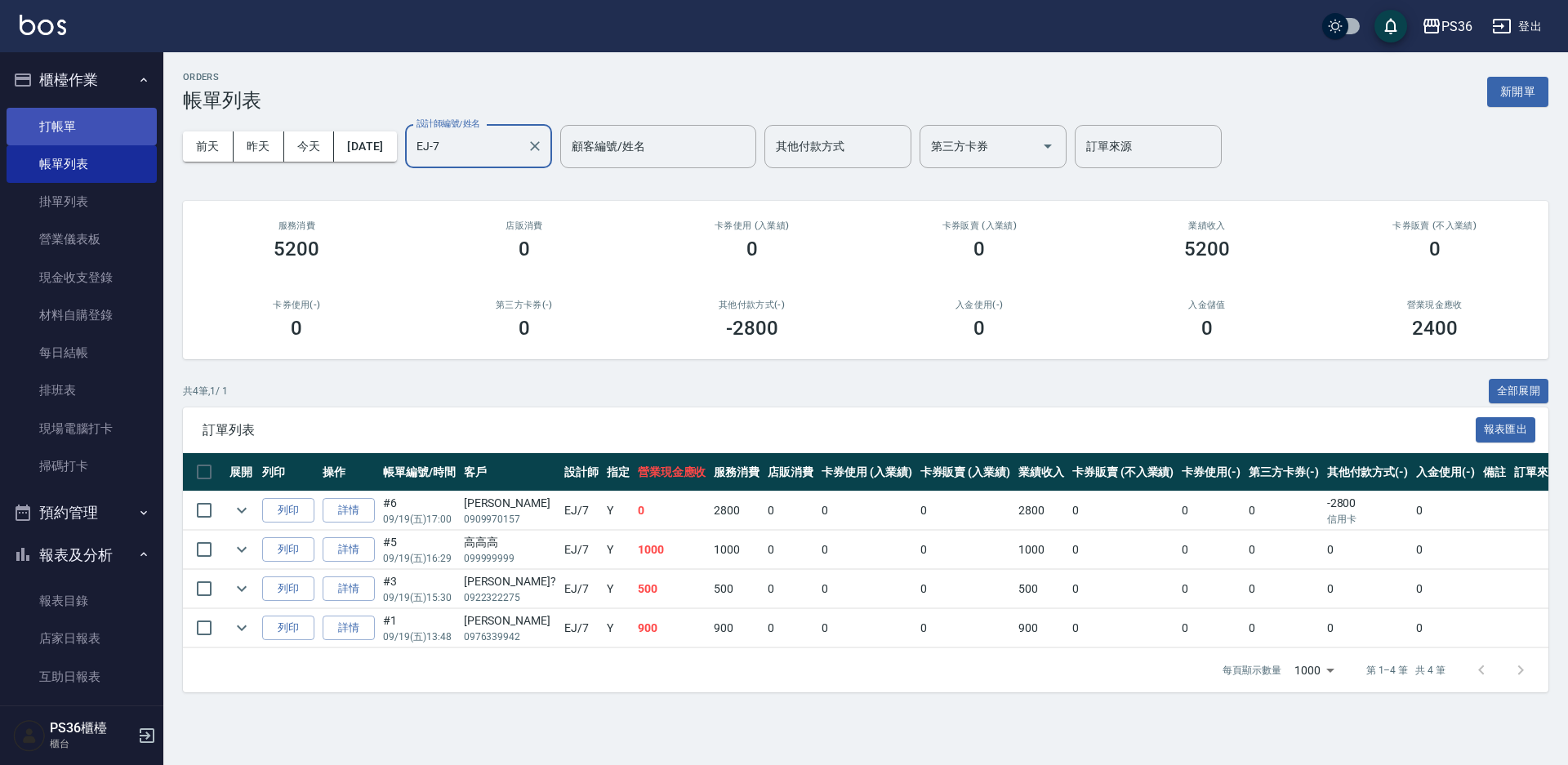
type input "EJ-7"
click at [89, 137] on link "打帳單" at bounding box center [82, 127] width 150 height 38
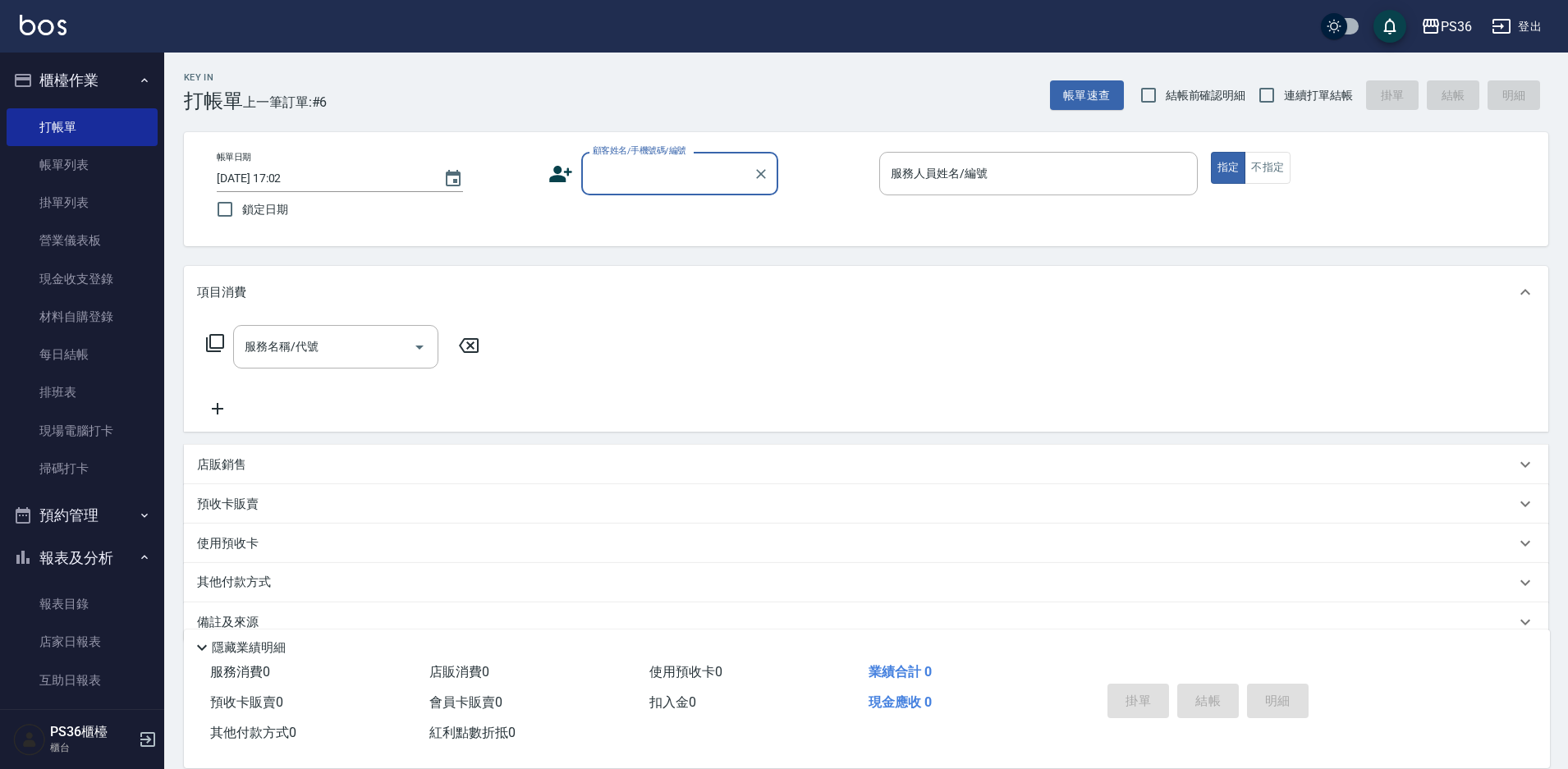
click at [676, 176] on input "顧客姓名/手機號碼/編號" at bounding box center [667, 173] width 158 height 29
click at [682, 213] on li "[PERSON_NAME]/0978256897/824" at bounding box center [680, 215] width 197 height 27
type input "[PERSON_NAME]/0978256897/824"
type input "小布-9"
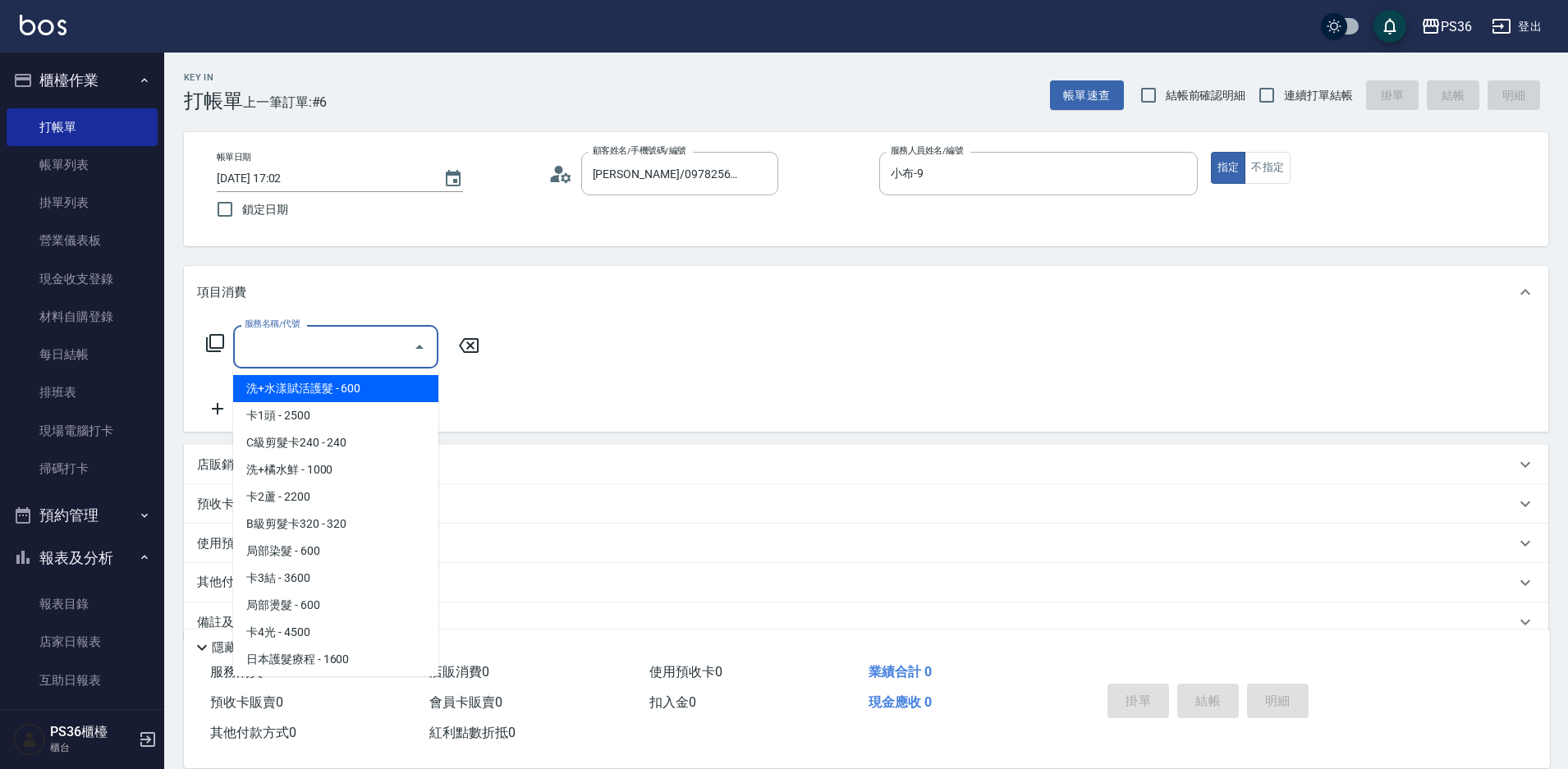
click at [293, 347] on input "服務名稱/代號" at bounding box center [323, 346] width 166 height 29
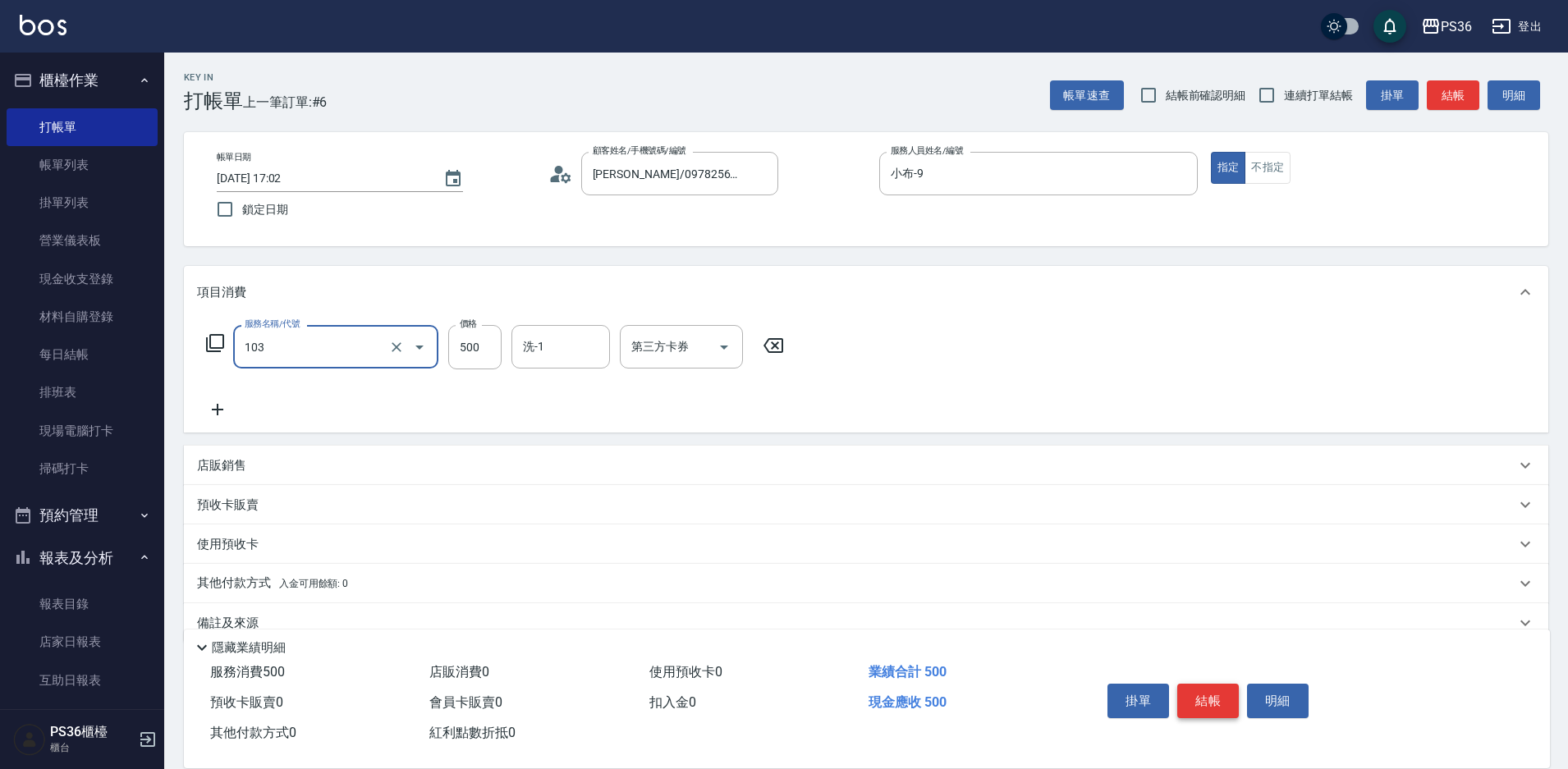
type input "B級洗剪(103)"
click at [1204, 695] on button "結帳" at bounding box center [1208, 701] width 62 height 34
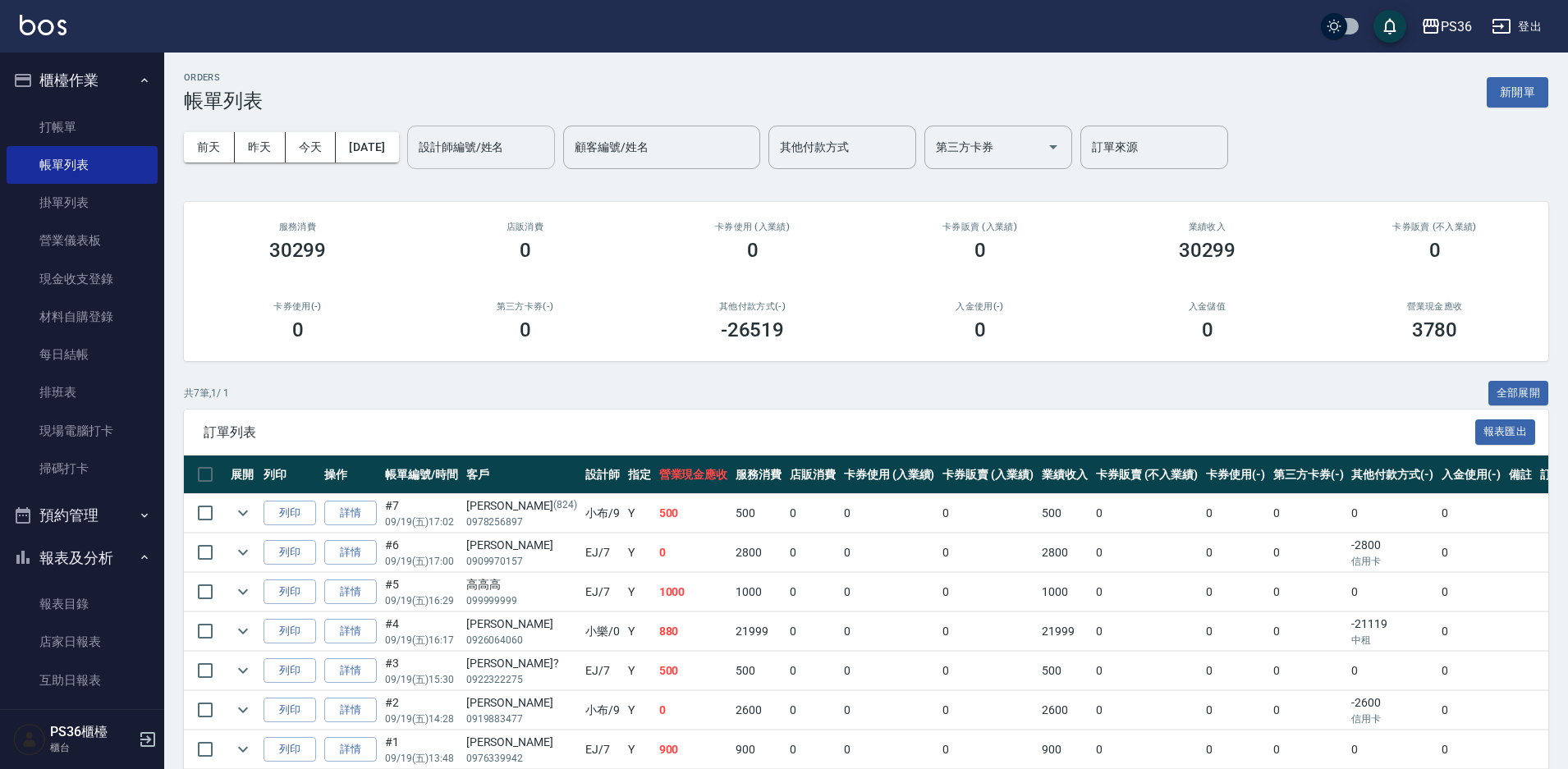
click at [484, 135] on input "設計師編號/姓名" at bounding box center [481, 147] width 133 height 29
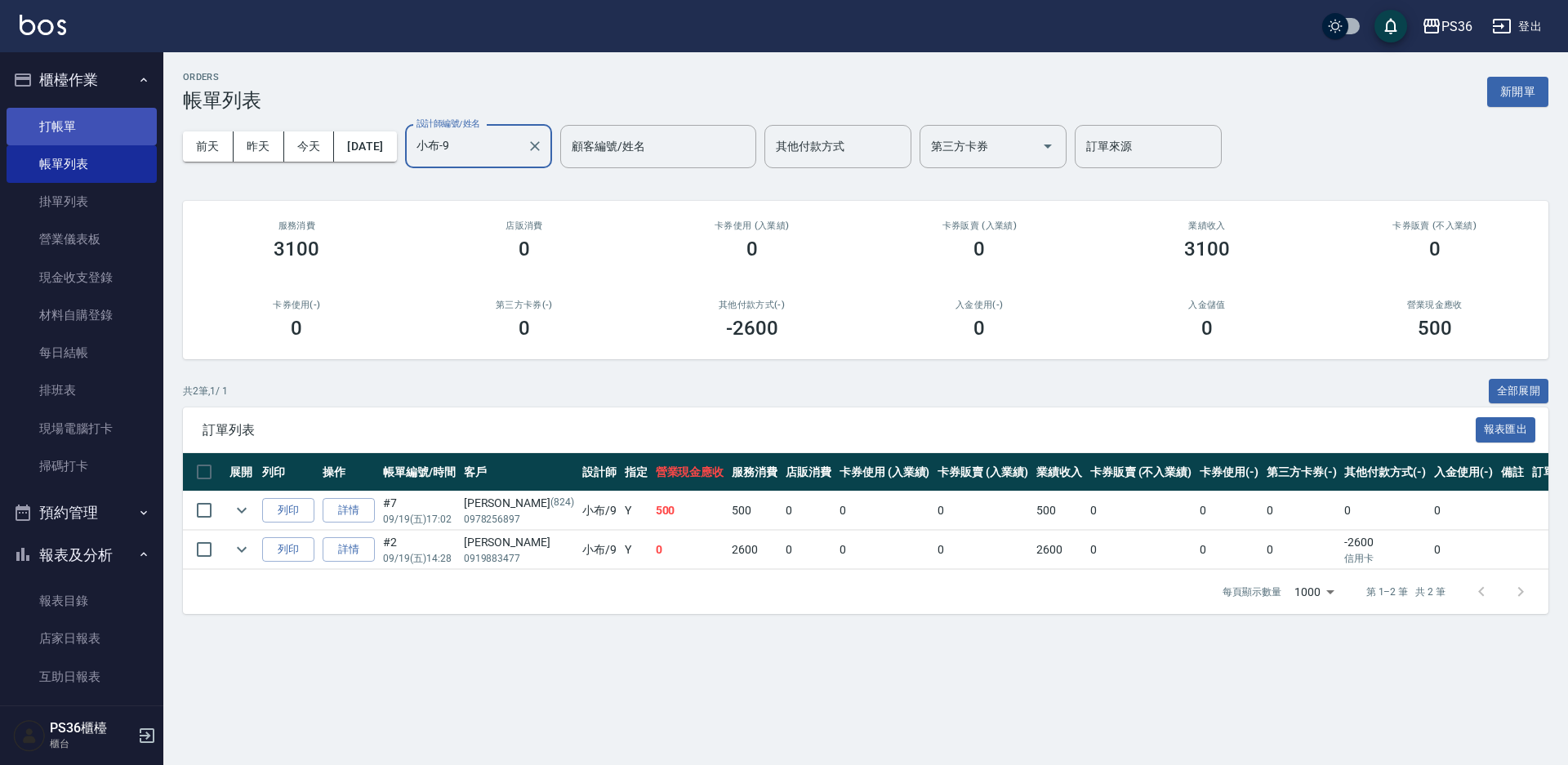
type input "小布-9"
click at [97, 131] on link "打帳單" at bounding box center [82, 127] width 150 height 38
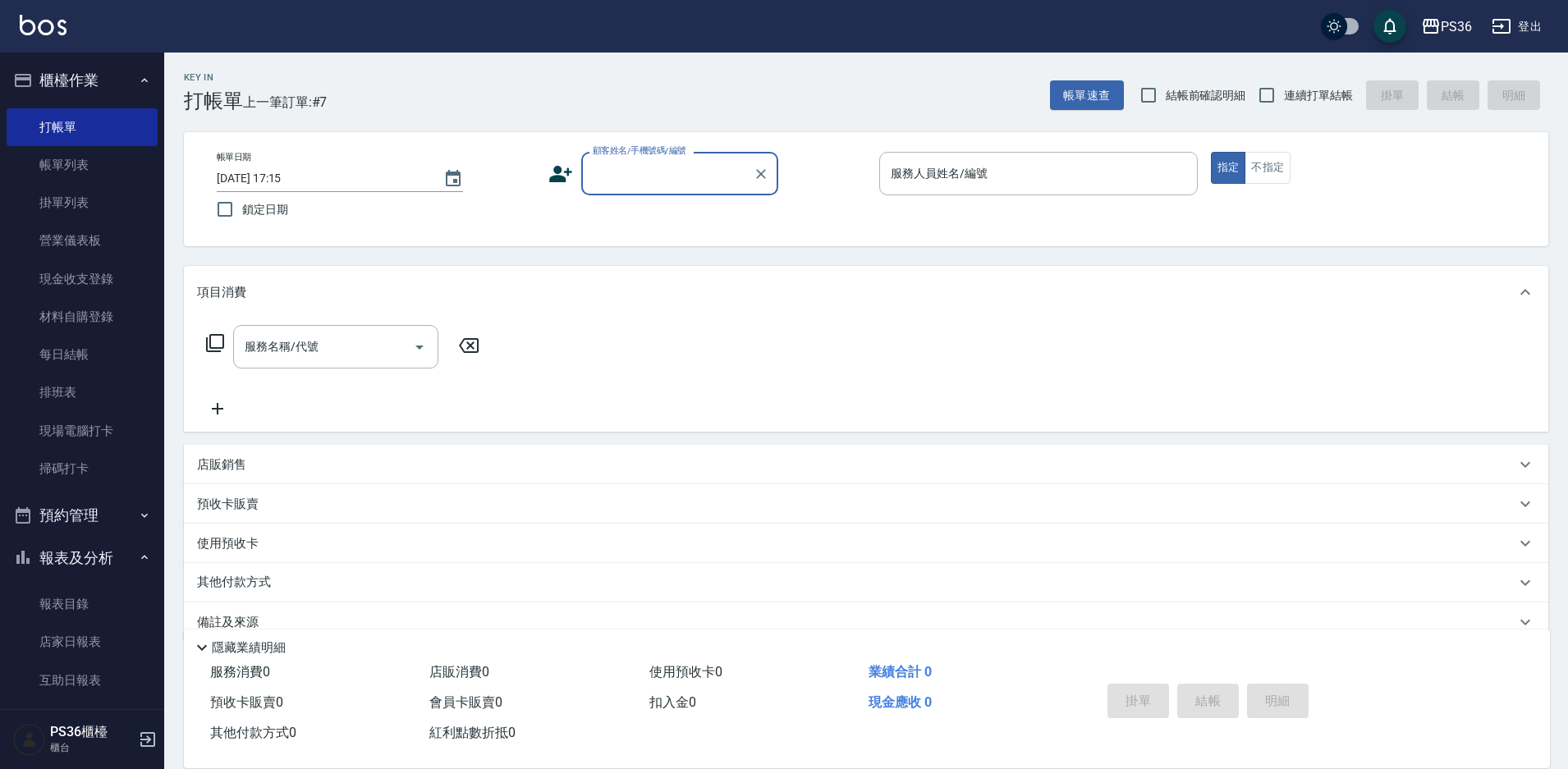
click at [610, 181] on input "顧客姓名/手機號碼/編號" at bounding box center [667, 173] width 158 height 29
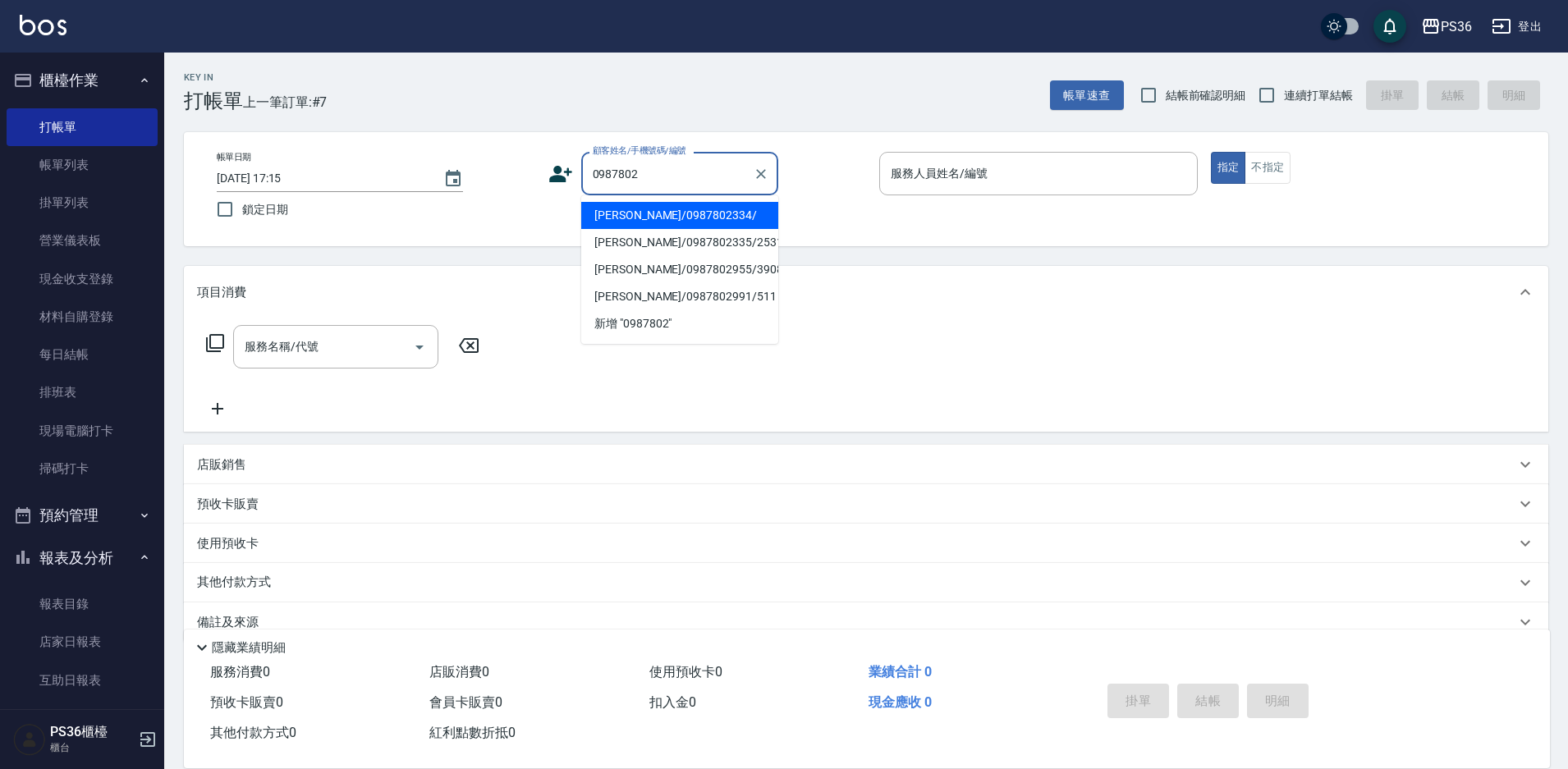
click at [707, 215] on li "[PERSON_NAME]/0987802334/" at bounding box center [680, 215] width 197 height 27
type input "[PERSON_NAME]/0987802334/"
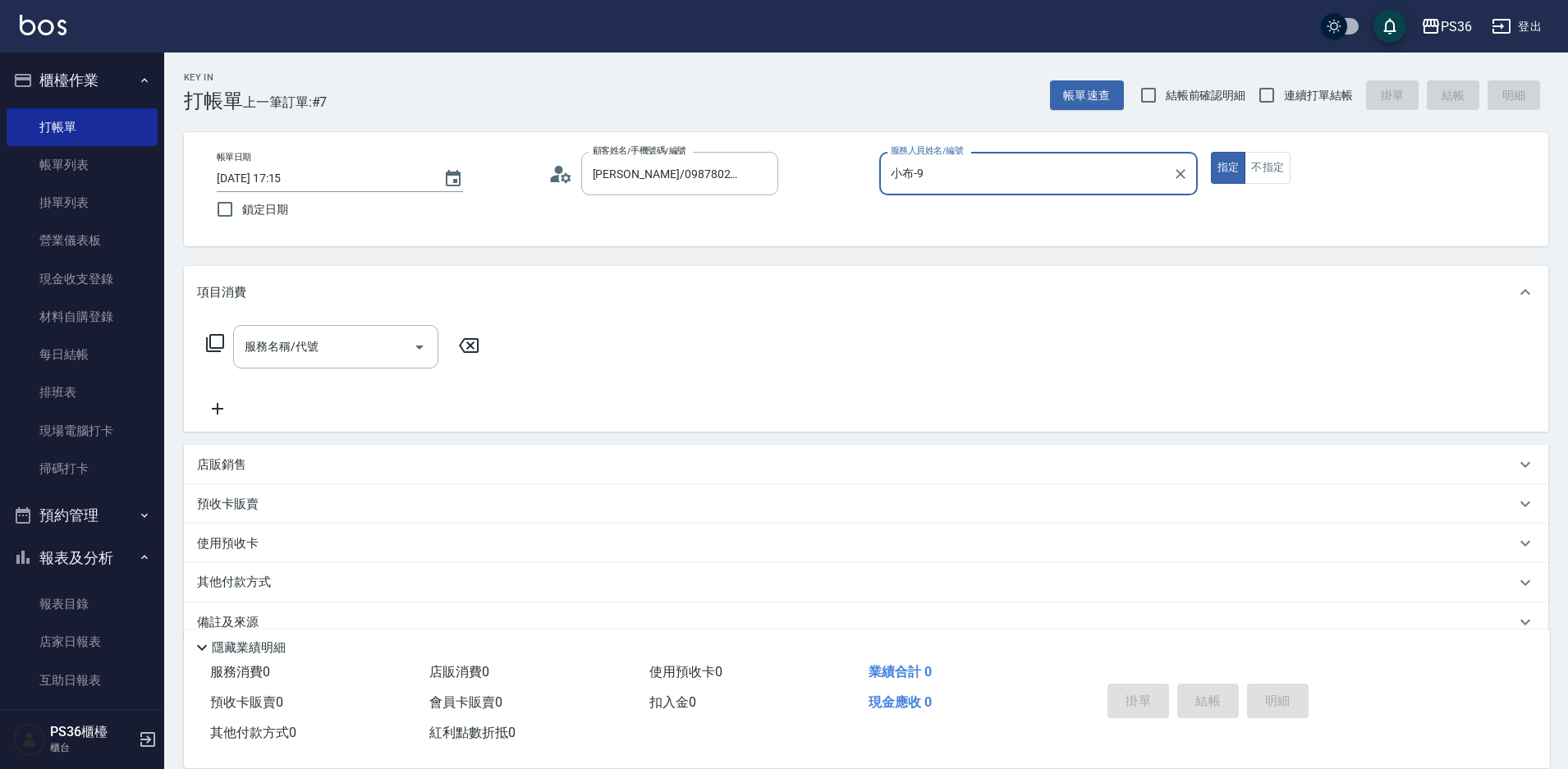
type input "小布-9"
click at [209, 349] on icon at bounding box center [215, 343] width 20 height 20
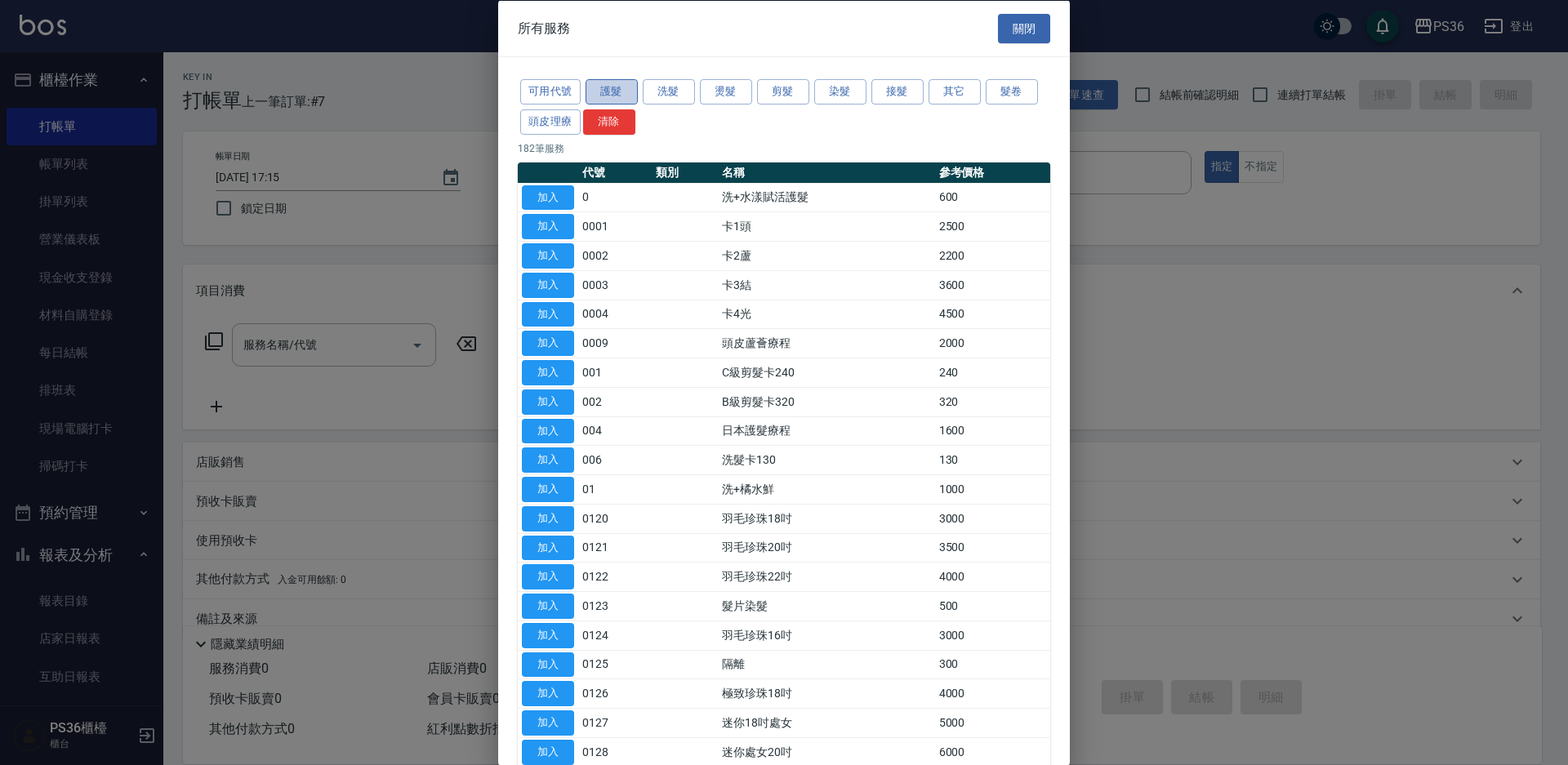
click at [605, 97] on button "護髮" at bounding box center [612, 91] width 52 height 25
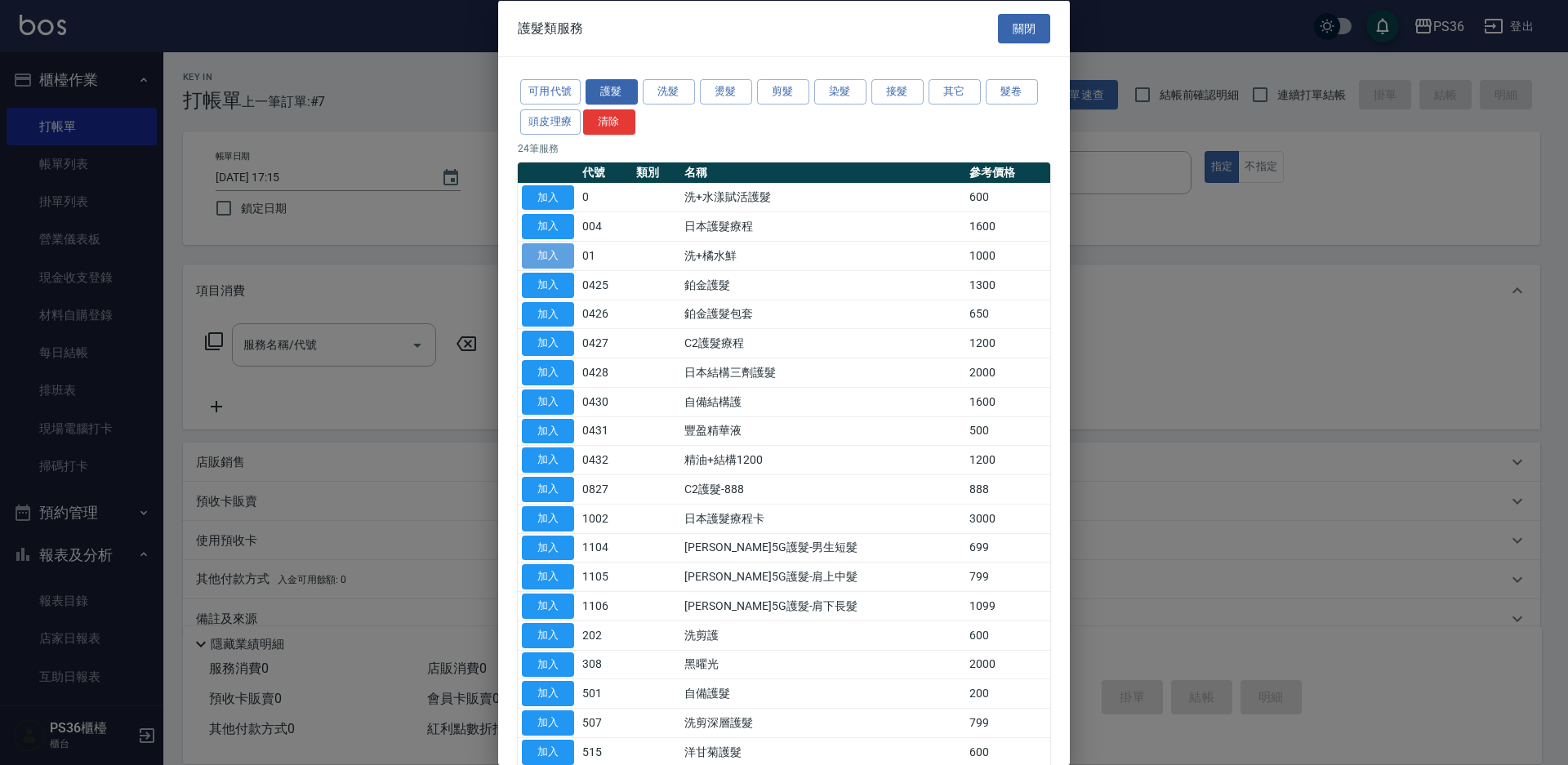
click at [541, 246] on button "加入" at bounding box center [548, 256] width 52 height 25
type input "洗+橘水鮮(01)"
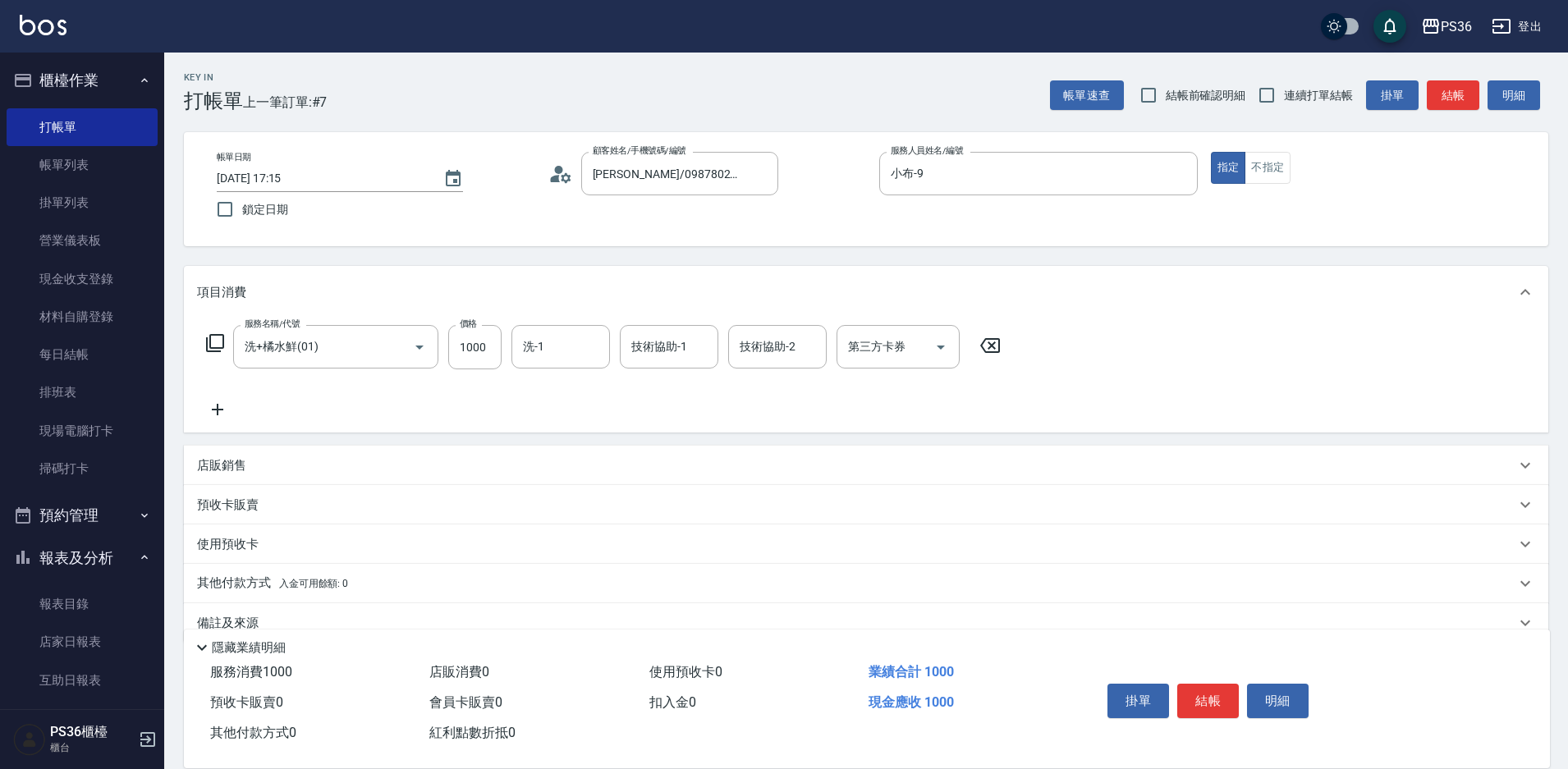
click at [218, 410] on icon at bounding box center [218, 410] width 11 height 11
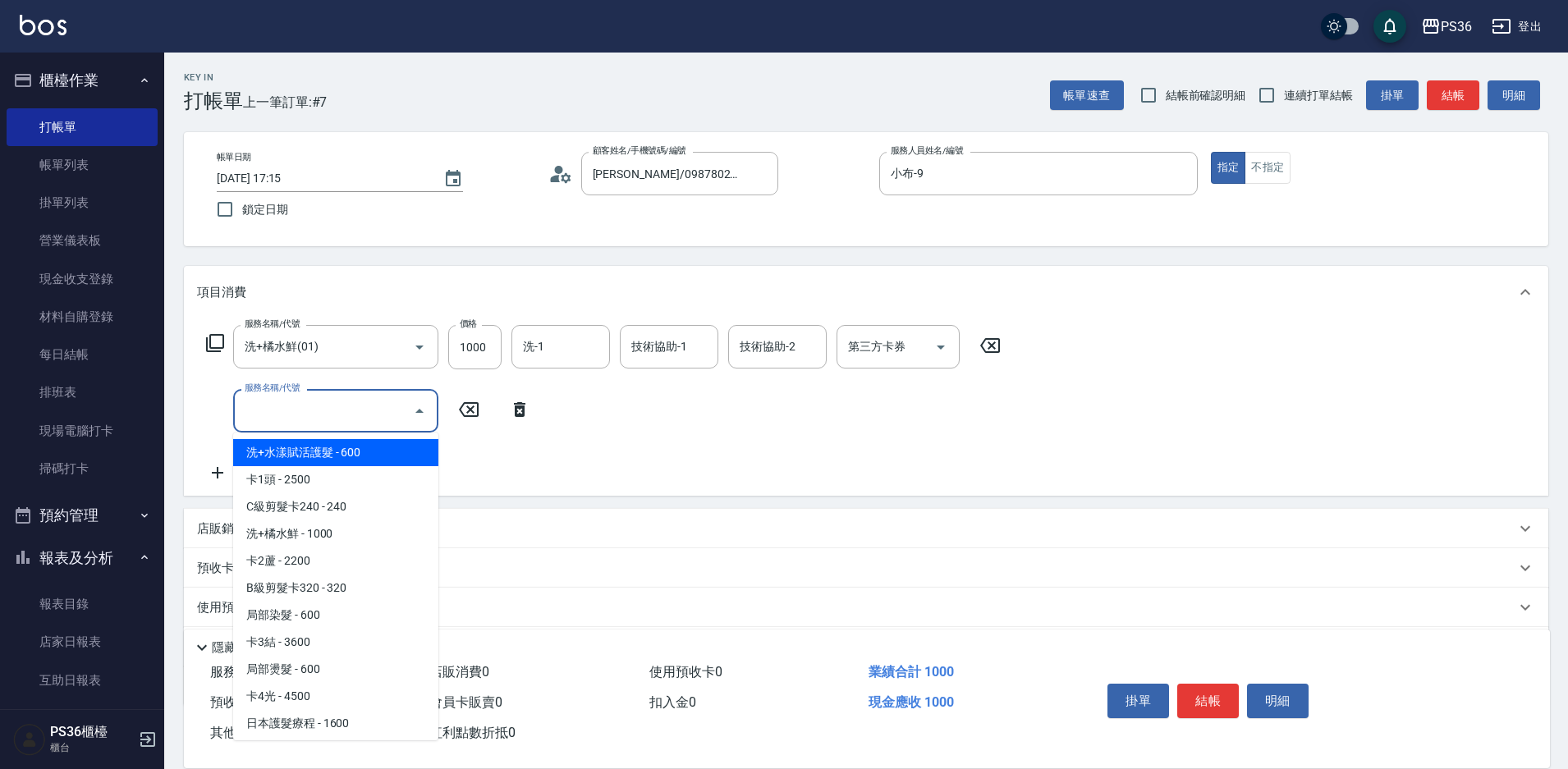
click at [292, 418] on input "服務名稱/代號" at bounding box center [323, 410] width 166 height 29
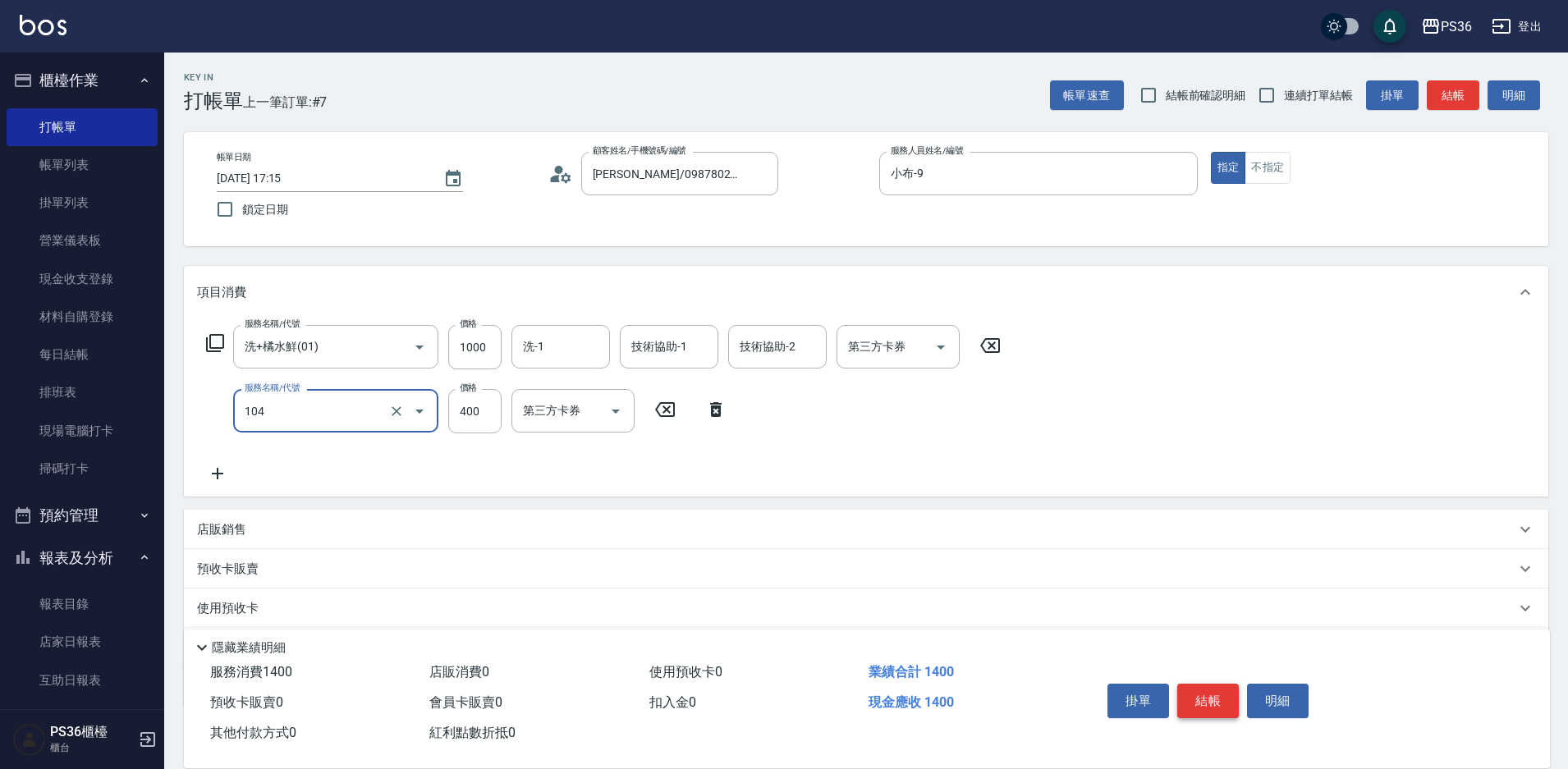
type input "B級單剪(104)"
click at [1193, 687] on button "結帳" at bounding box center [1208, 701] width 62 height 34
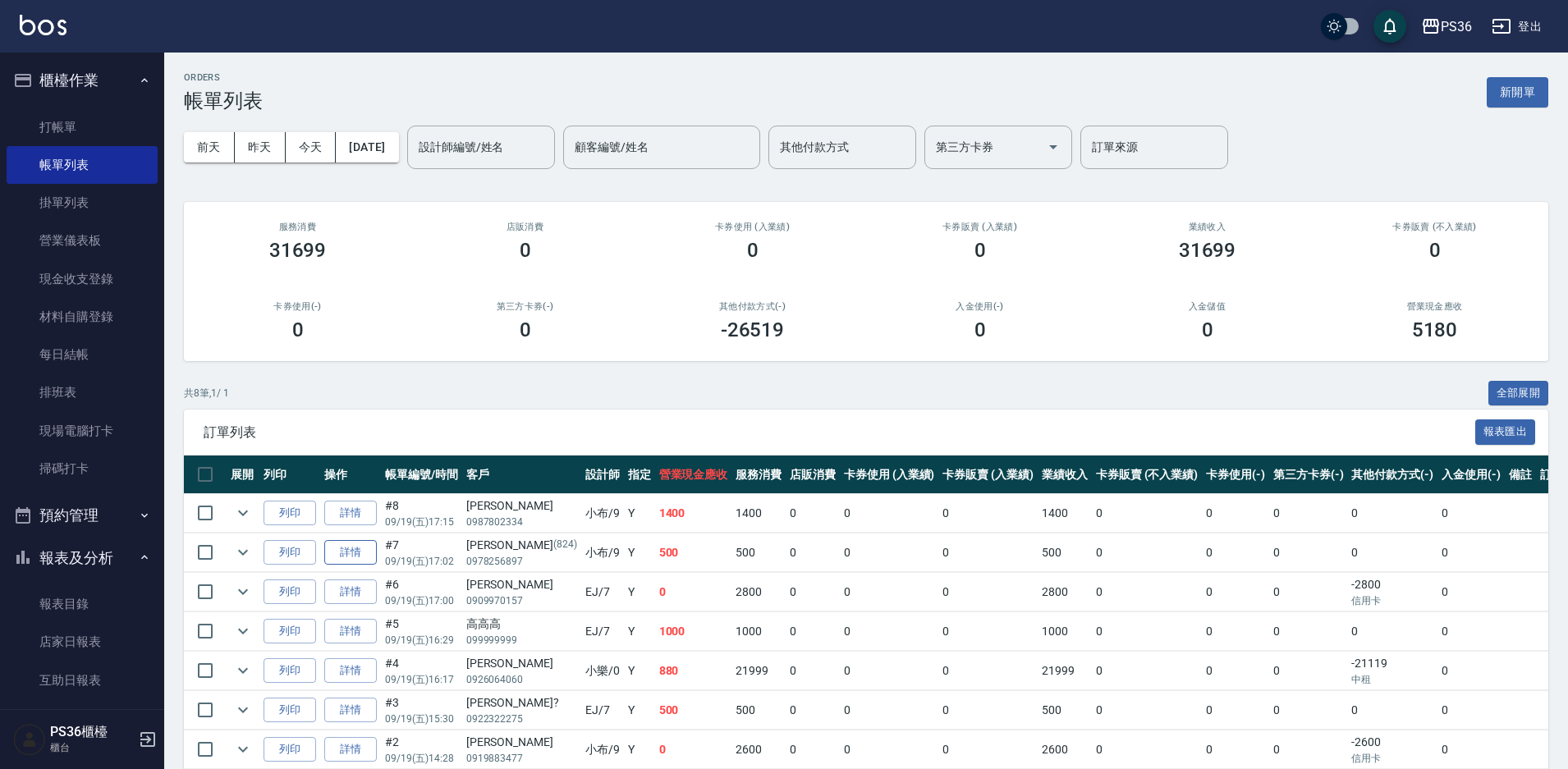
click at [341, 556] on link "詳情" at bounding box center [351, 552] width 53 height 25
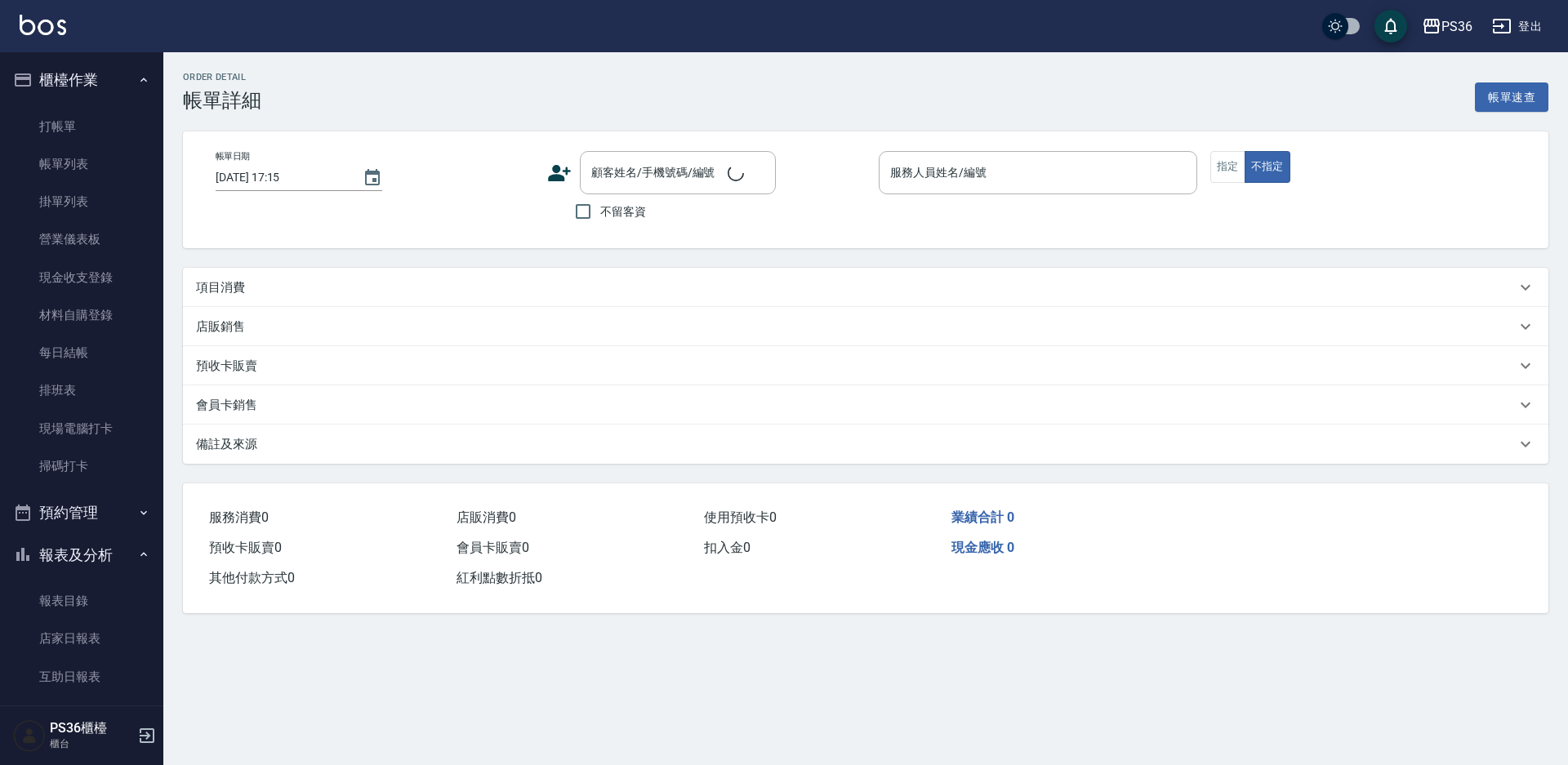
type input "[DATE] 17:02"
type input "小布-9"
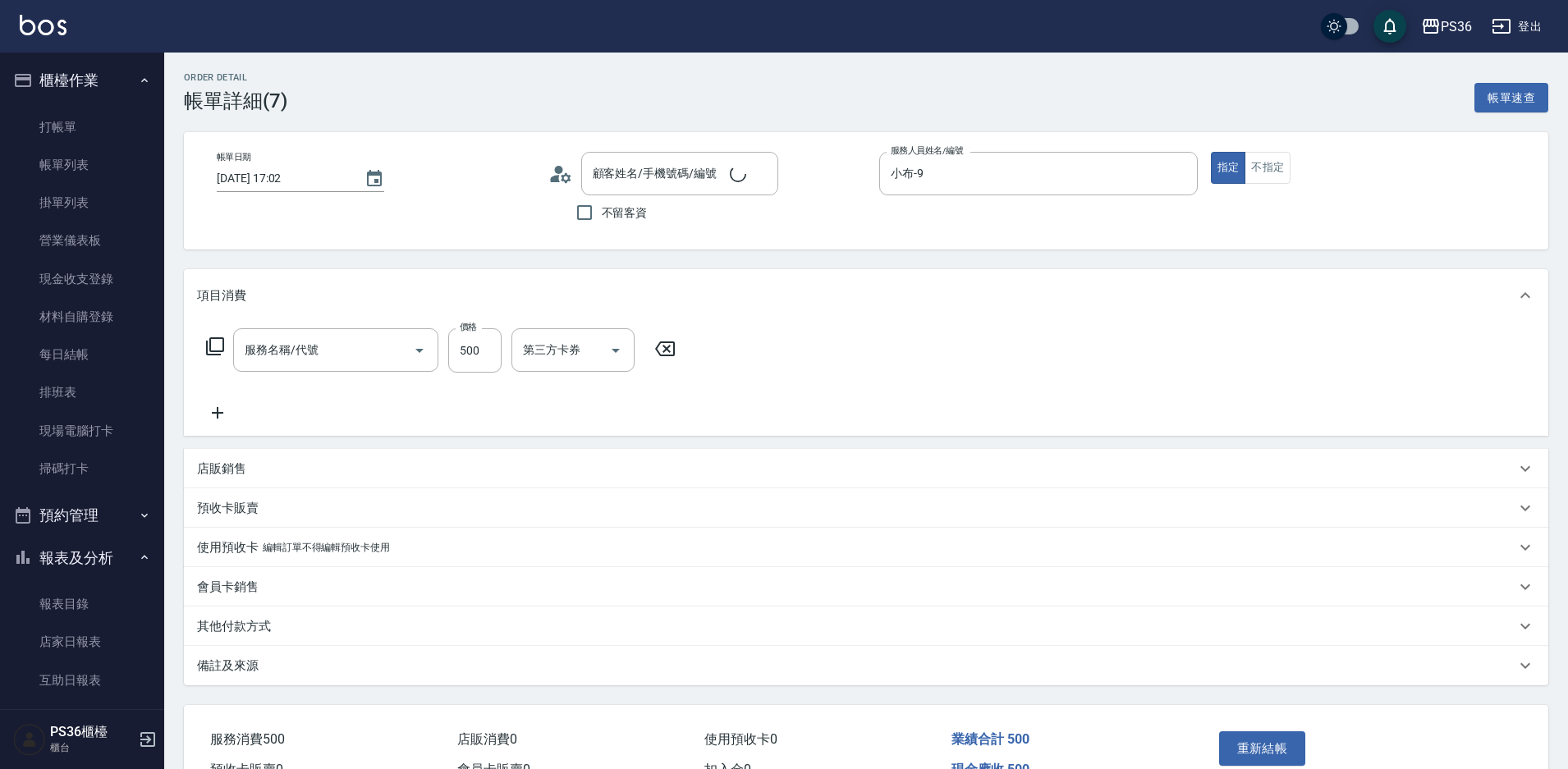
type input "[PERSON_NAME]/0978256897/824"
type input "B級洗剪(103)"
click at [566, 352] on input "洗-1" at bounding box center [561, 350] width 84 height 29
type input "[PERSON_NAME]-22"
click at [1251, 754] on button "重新結帳" at bounding box center [1263, 748] width 87 height 34
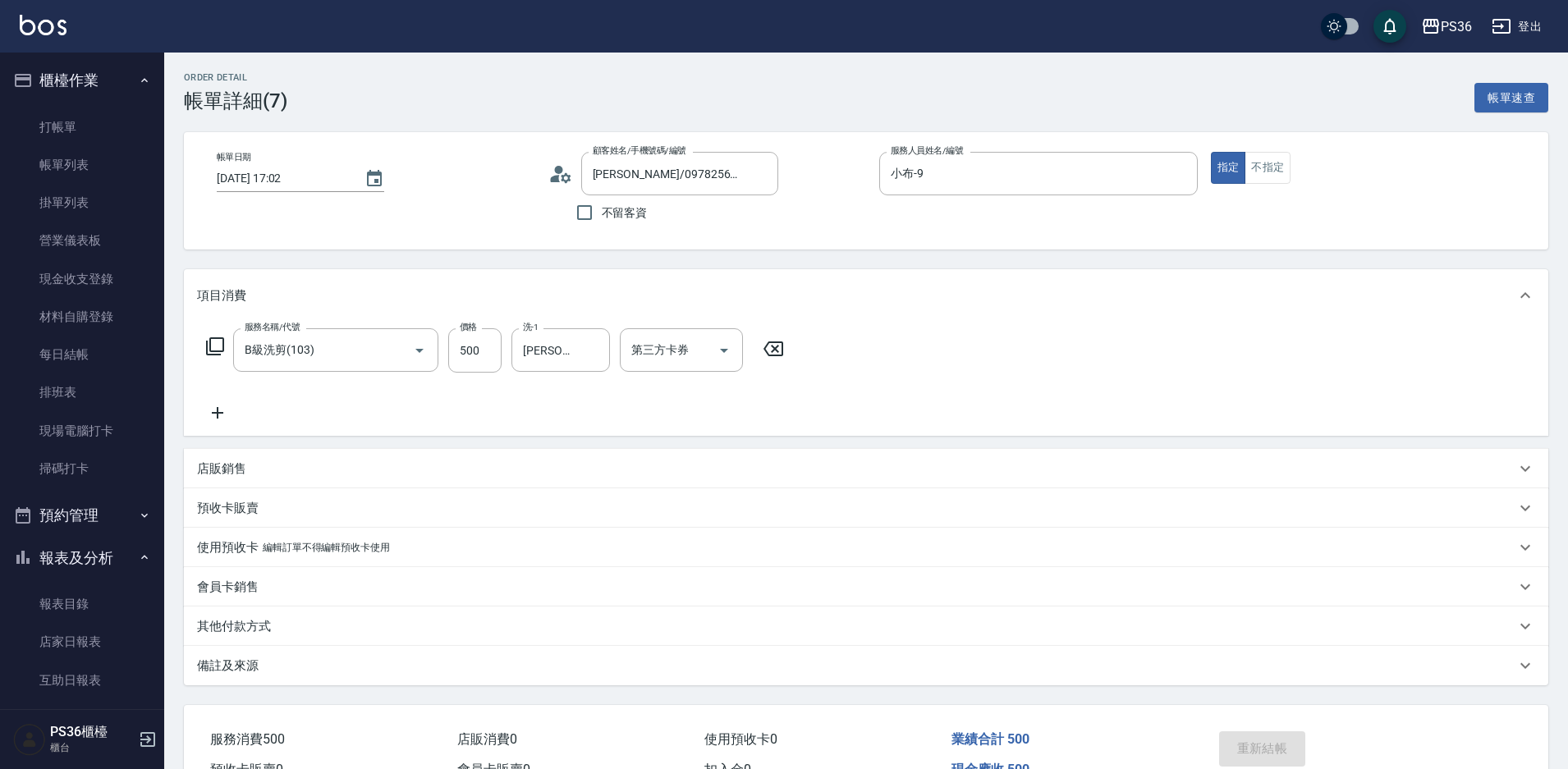
scroll to position [406, 0]
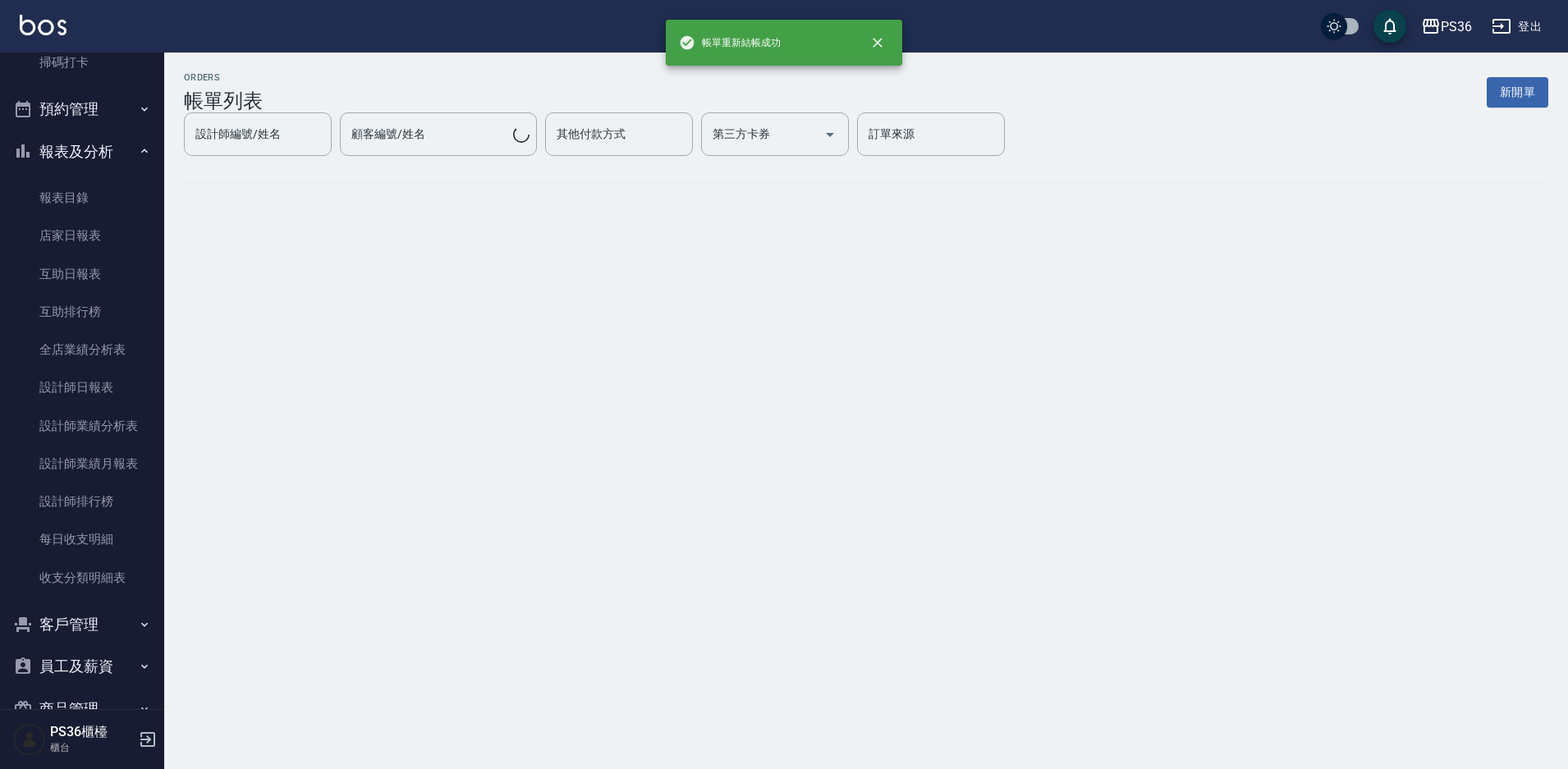
scroll to position [325, 0]
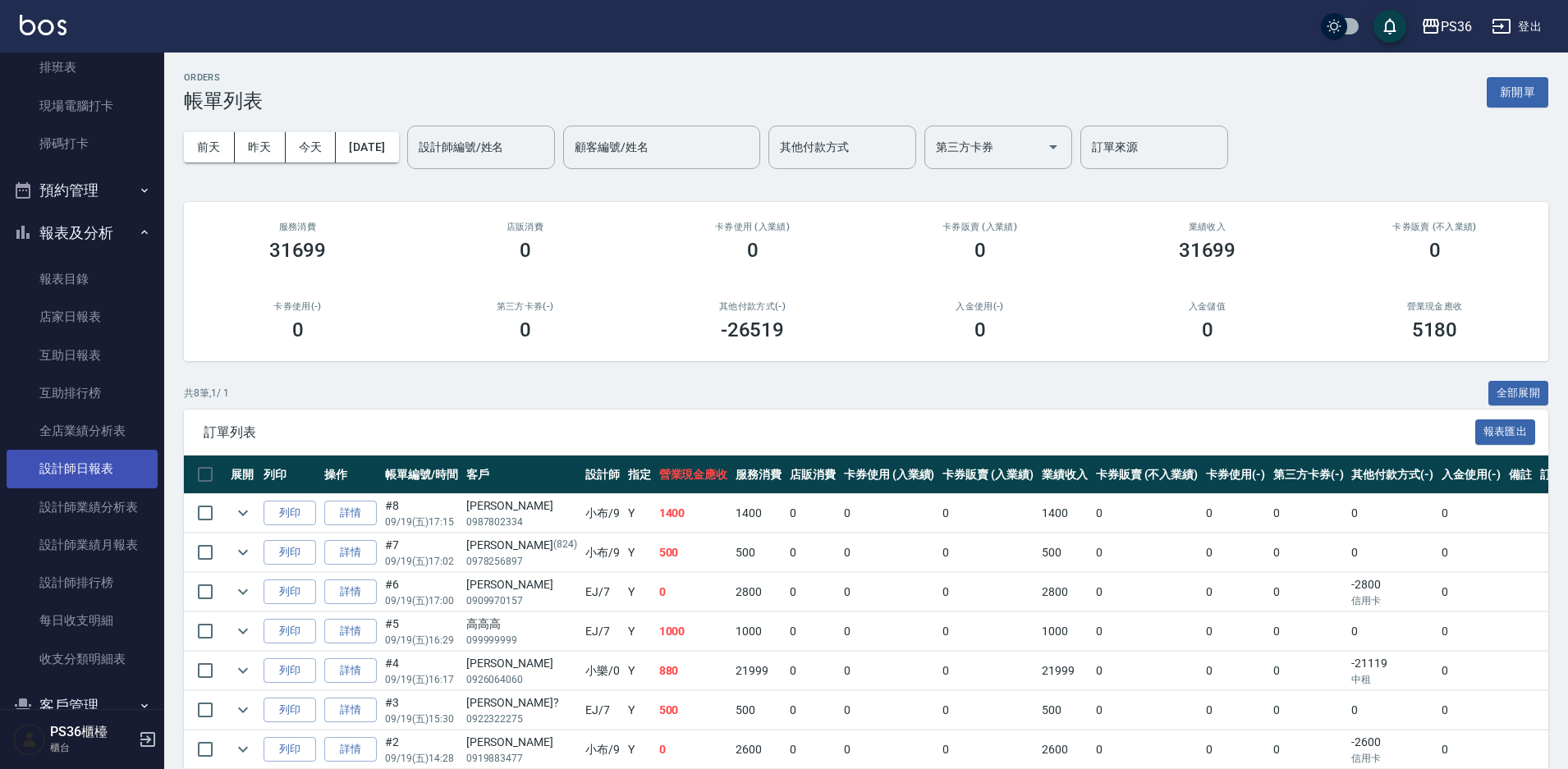
click at [97, 475] on link "設計師日報表" at bounding box center [82, 469] width 151 height 38
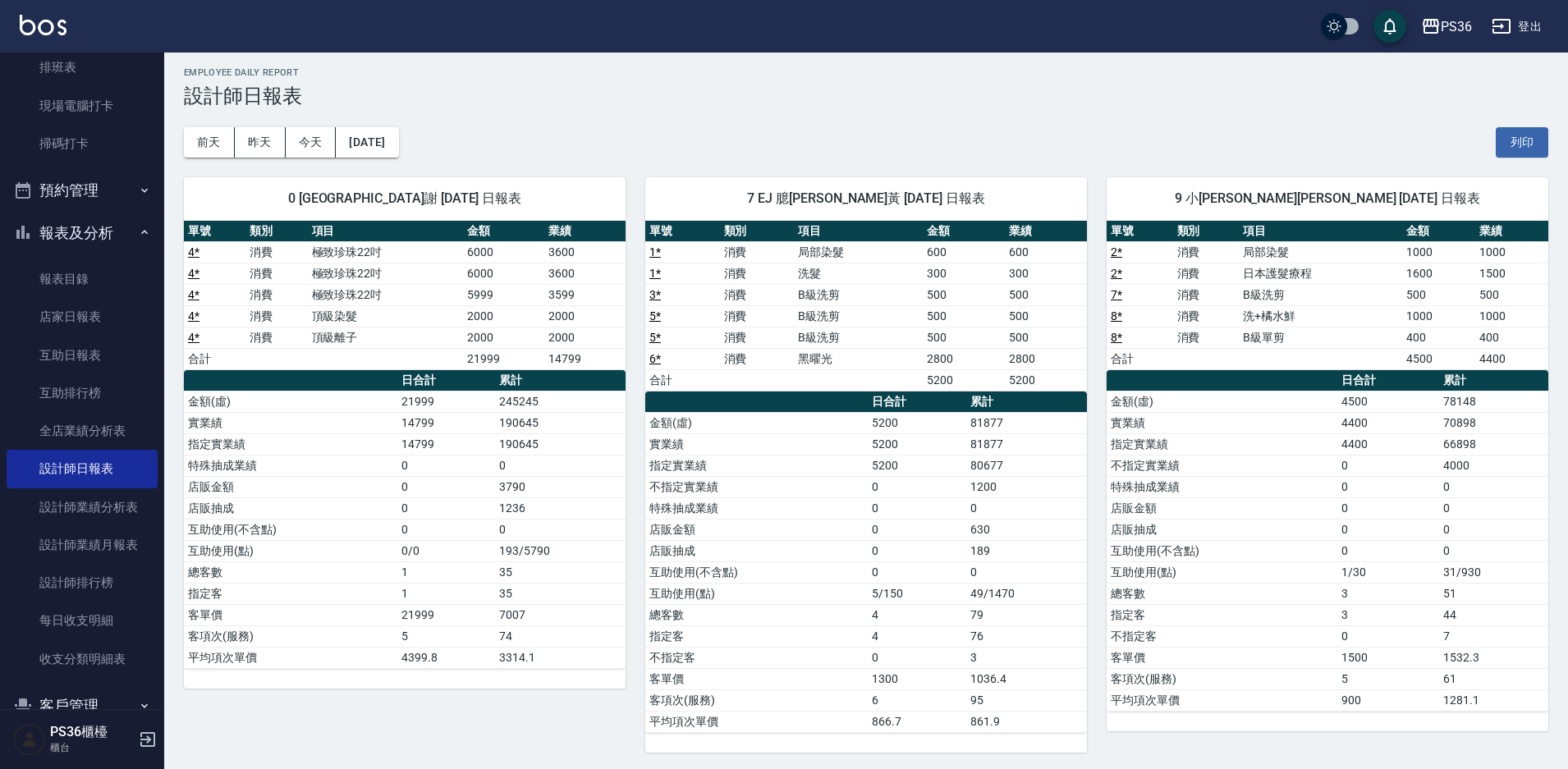
scroll to position [8, 0]
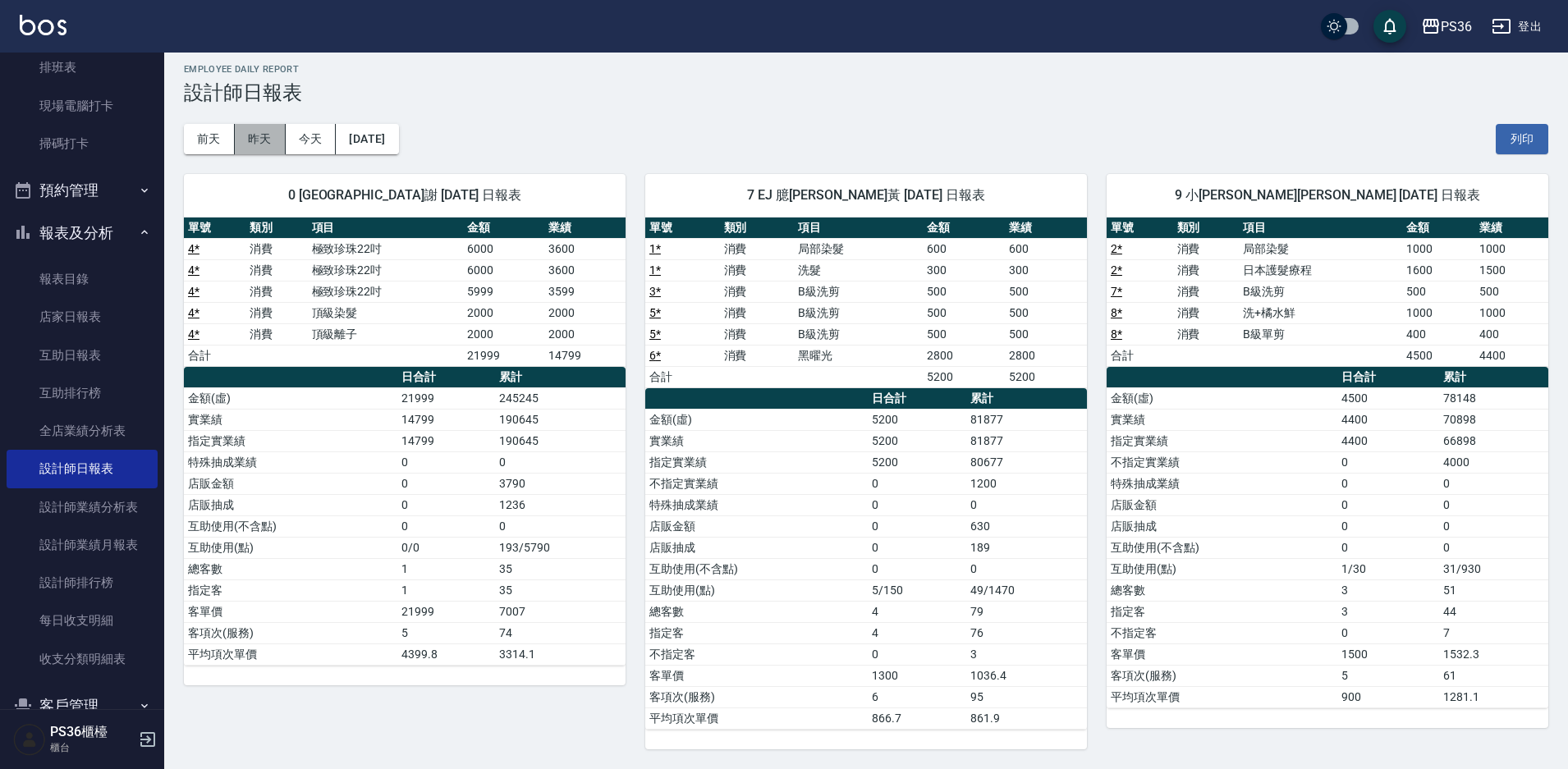
click at [269, 136] on button "昨天" at bounding box center [260, 139] width 51 height 30
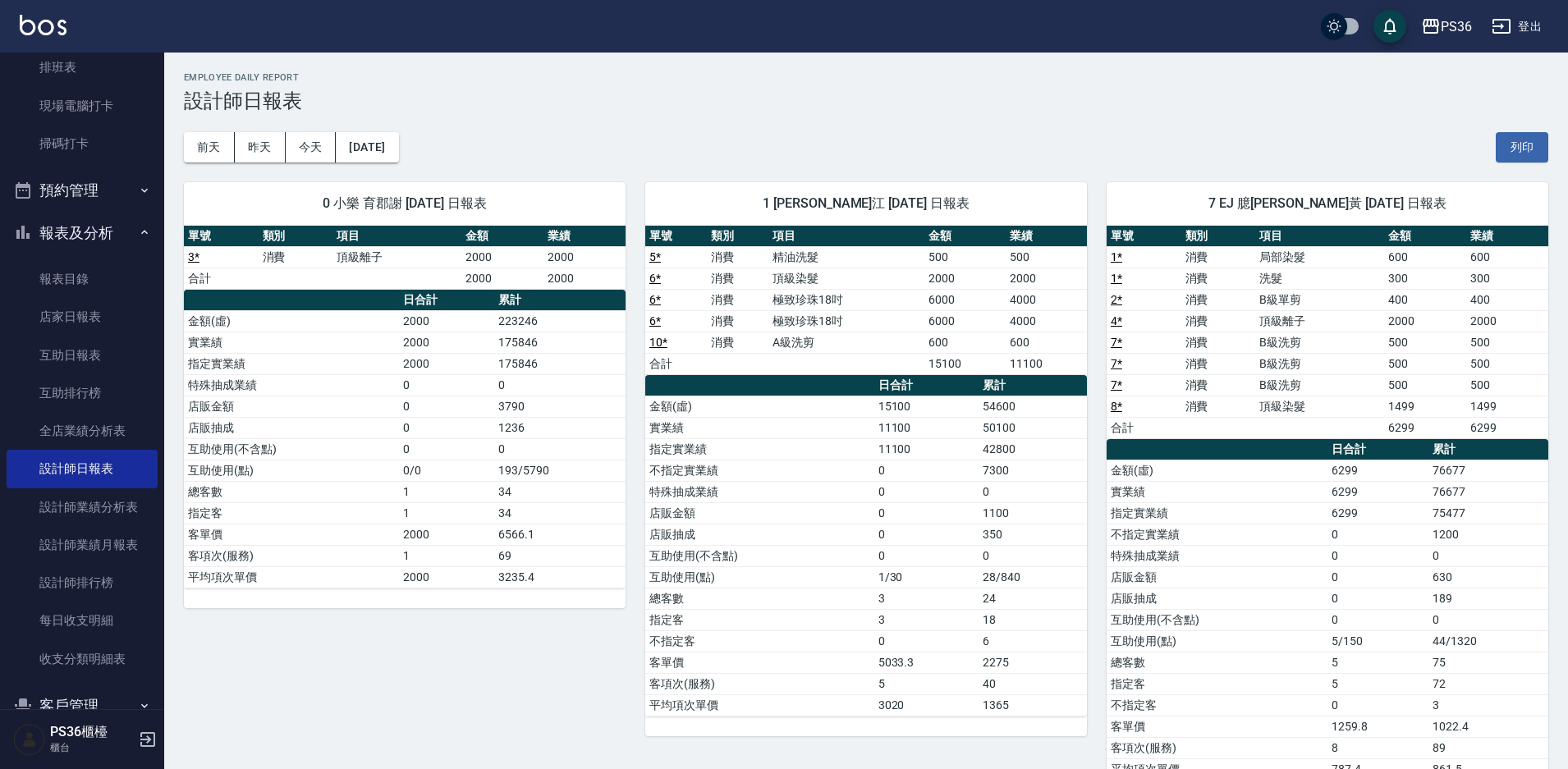
click at [839, 518] on td "店販金額" at bounding box center [759, 513] width 229 height 21
click at [296, 153] on button "今天" at bounding box center [311, 147] width 51 height 30
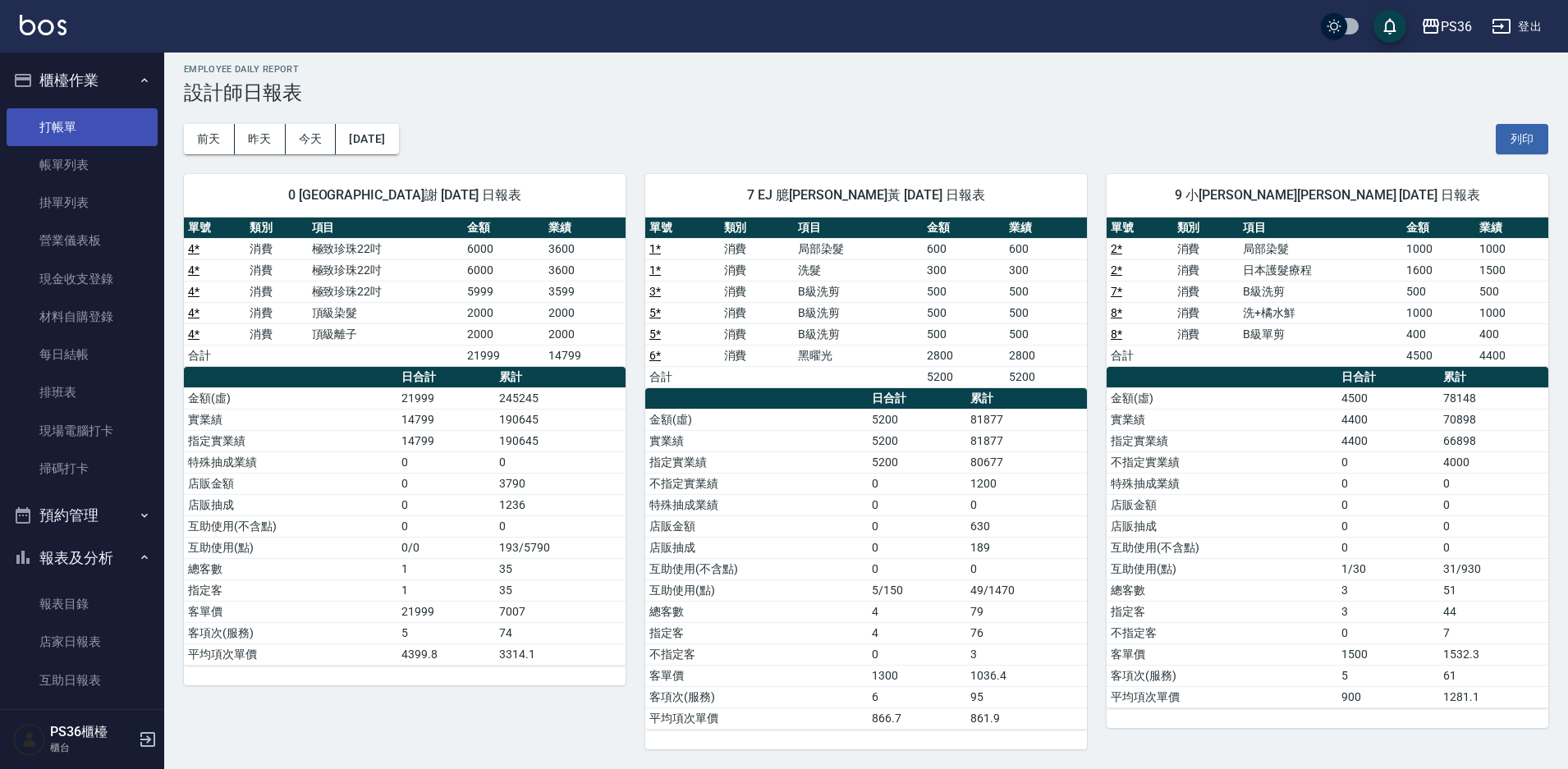
click at [37, 133] on link "打帳單" at bounding box center [82, 127] width 151 height 38
